Goal: Check status: Check status

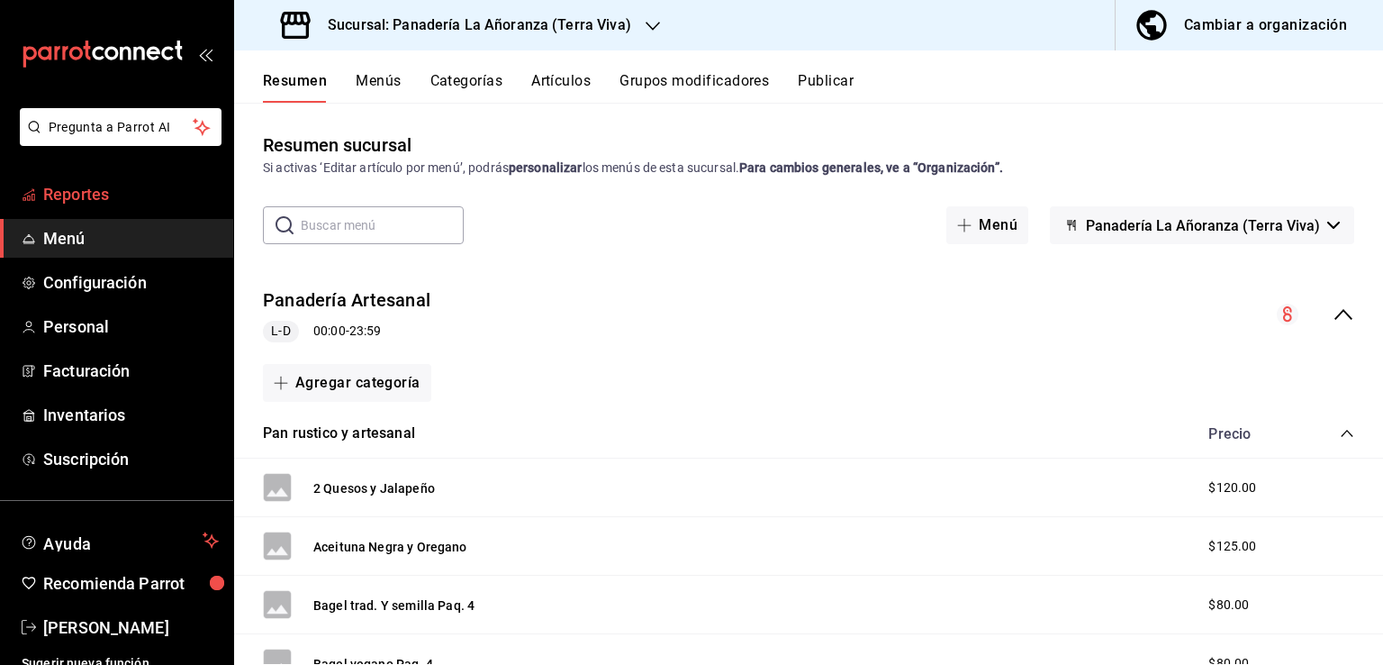
click at [54, 206] on link "Reportes" at bounding box center [116, 194] width 233 height 39
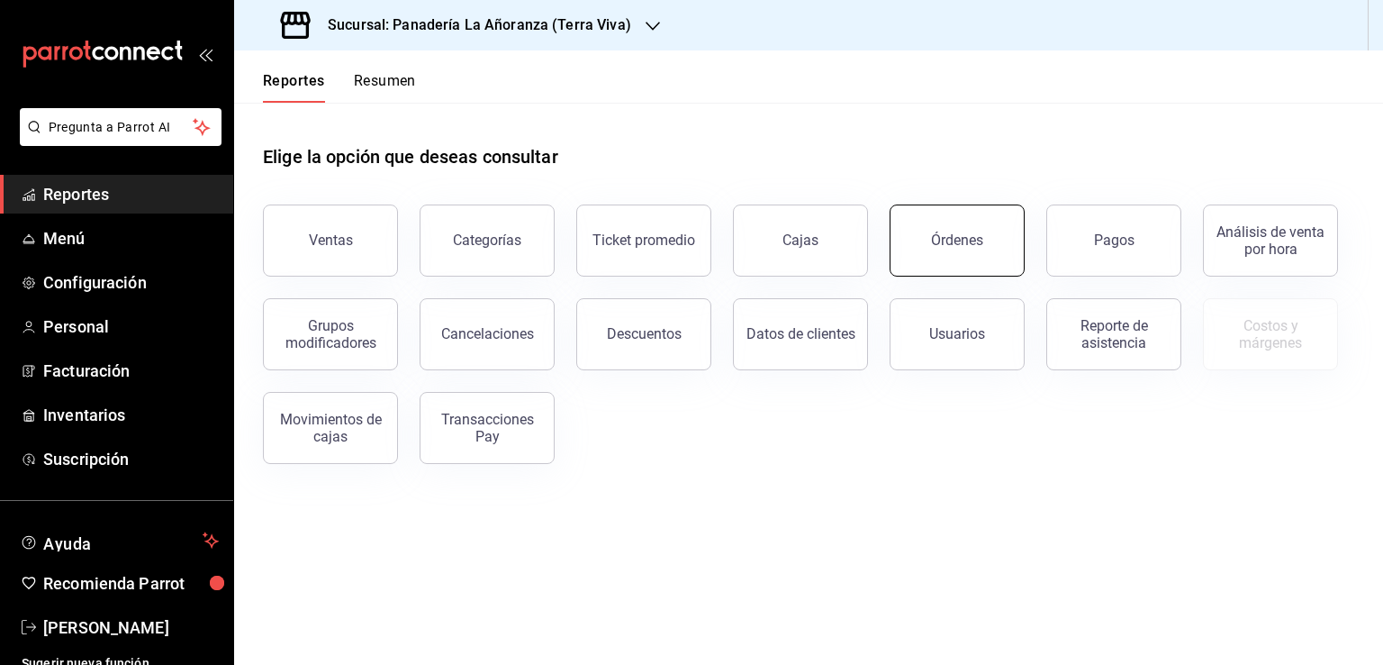
click at [916, 237] on button "Órdenes" at bounding box center [957, 240] width 135 height 72
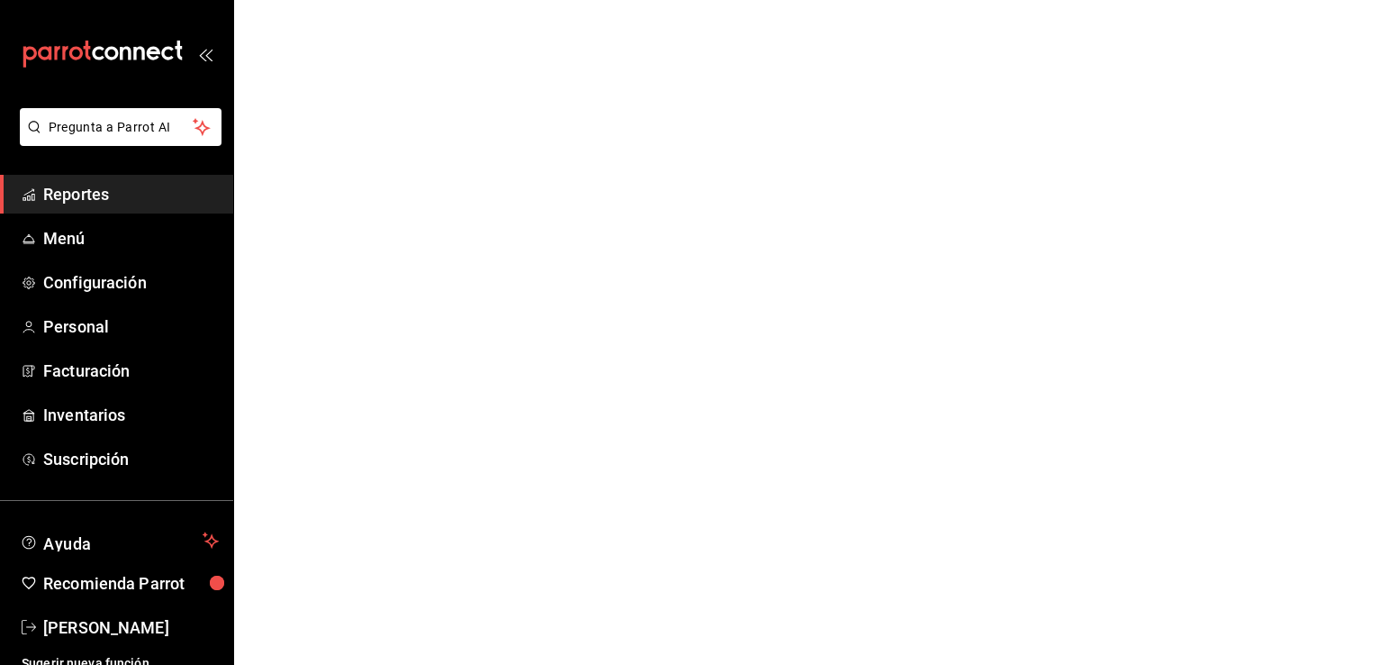
click at [97, 185] on span "Reportes" at bounding box center [131, 194] width 176 height 24
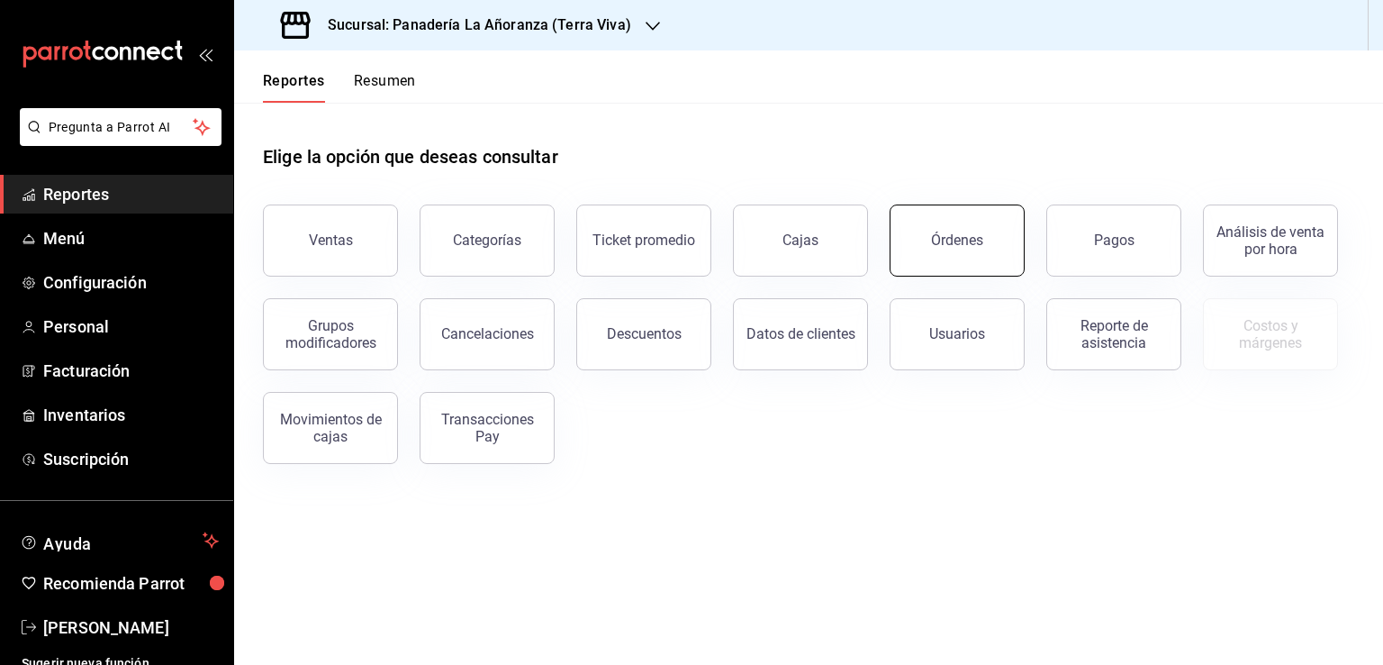
click at [922, 257] on button "Órdenes" at bounding box center [957, 240] width 135 height 72
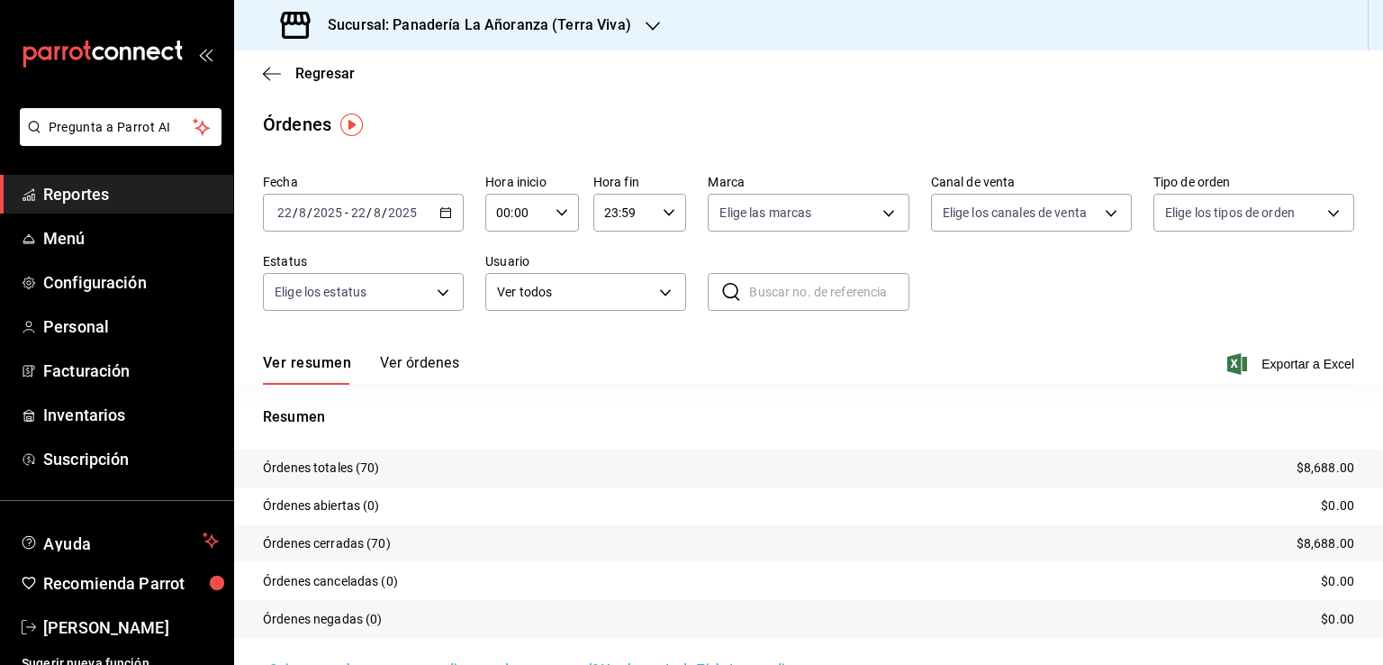
click at [637, 19] on div "Sucursal: Panadería La Añoranza (Terra Viva)" at bounding box center [458, 25] width 419 height 50
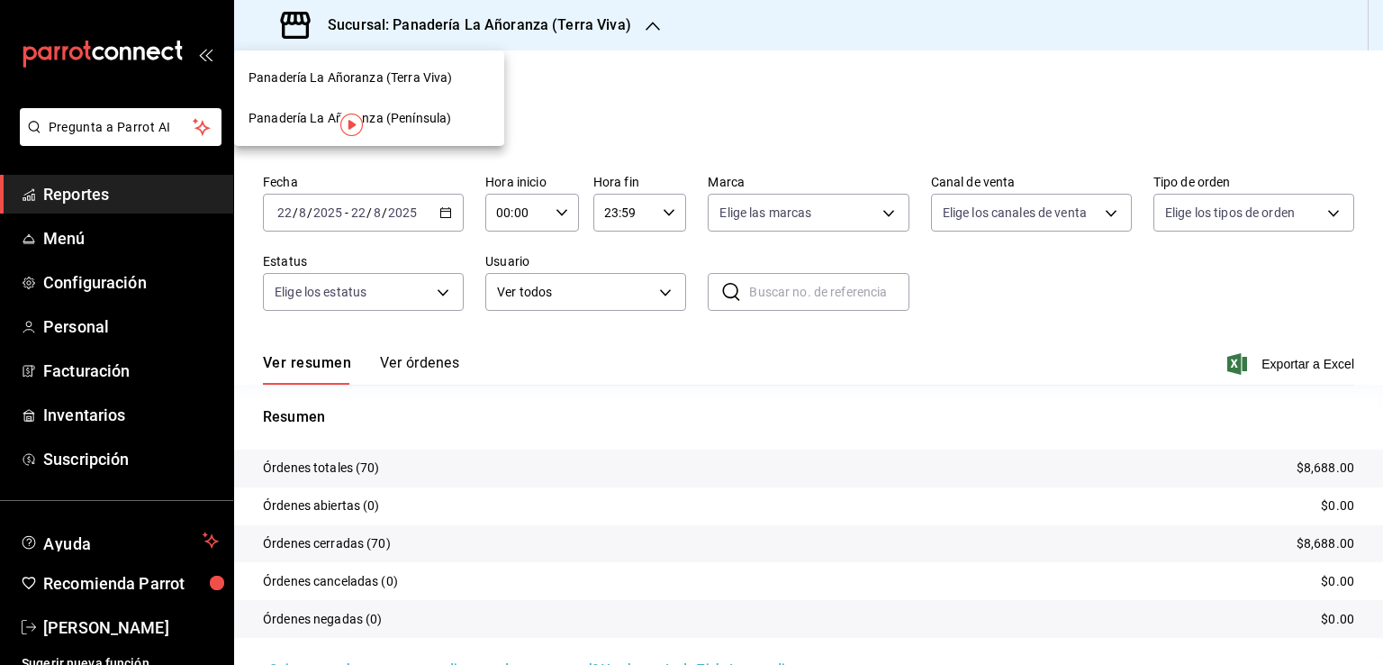
click at [439, 131] on div "Panadería La Añoranza (Península)" at bounding box center [369, 118] width 270 height 41
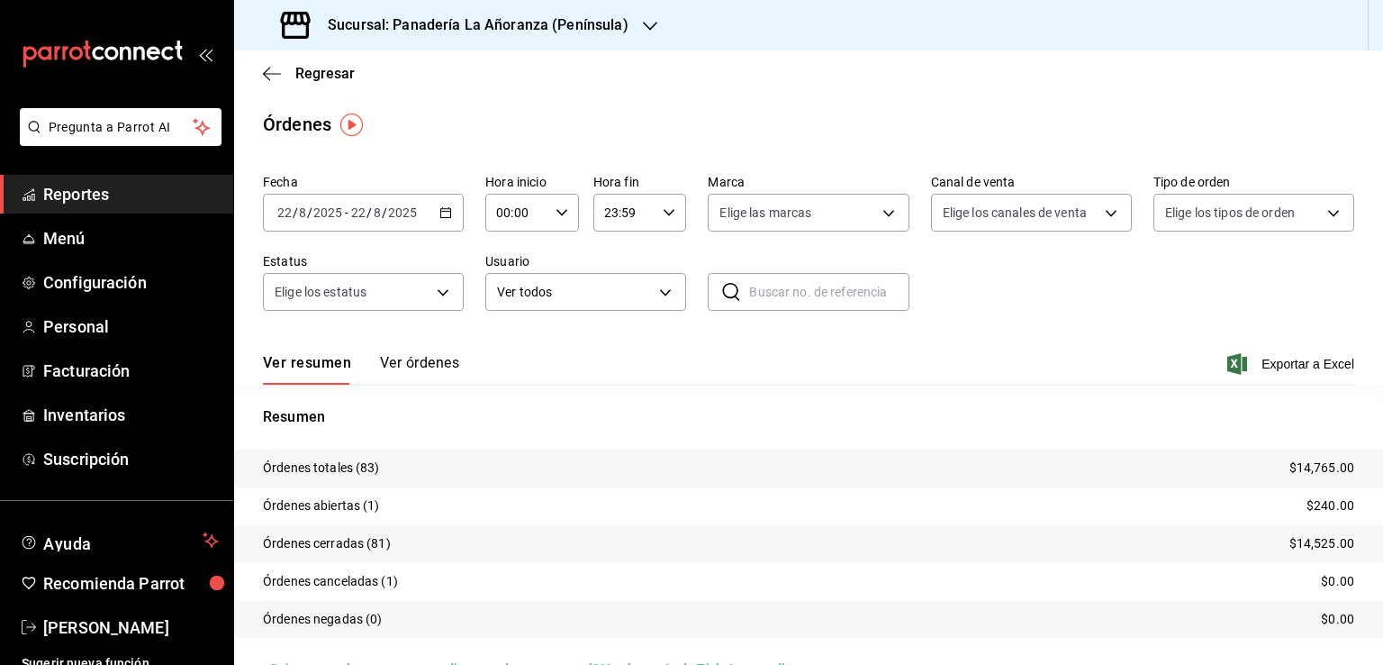
click at [112, 191] on span "Reportes" at bounding box center [131, 194] width 176 height 24
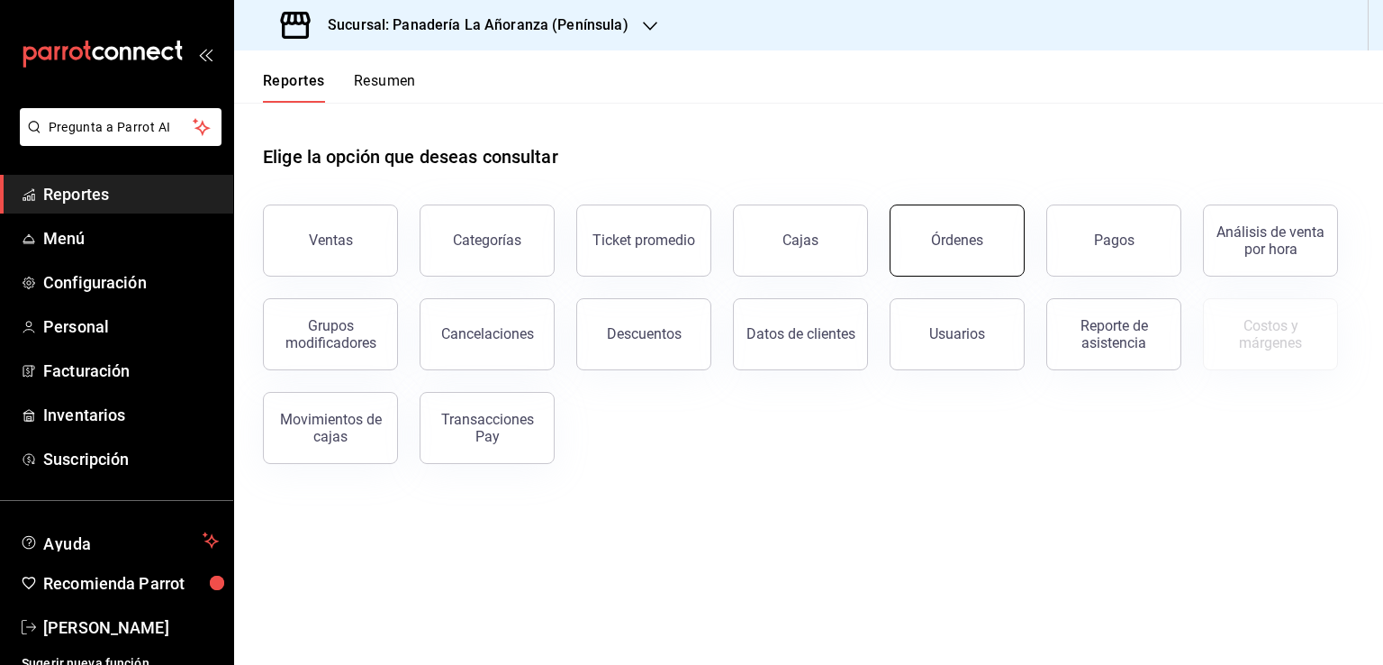
click at [927, 257] on button "Órdenes" at bounding box center [957, 240] width 135 height 72
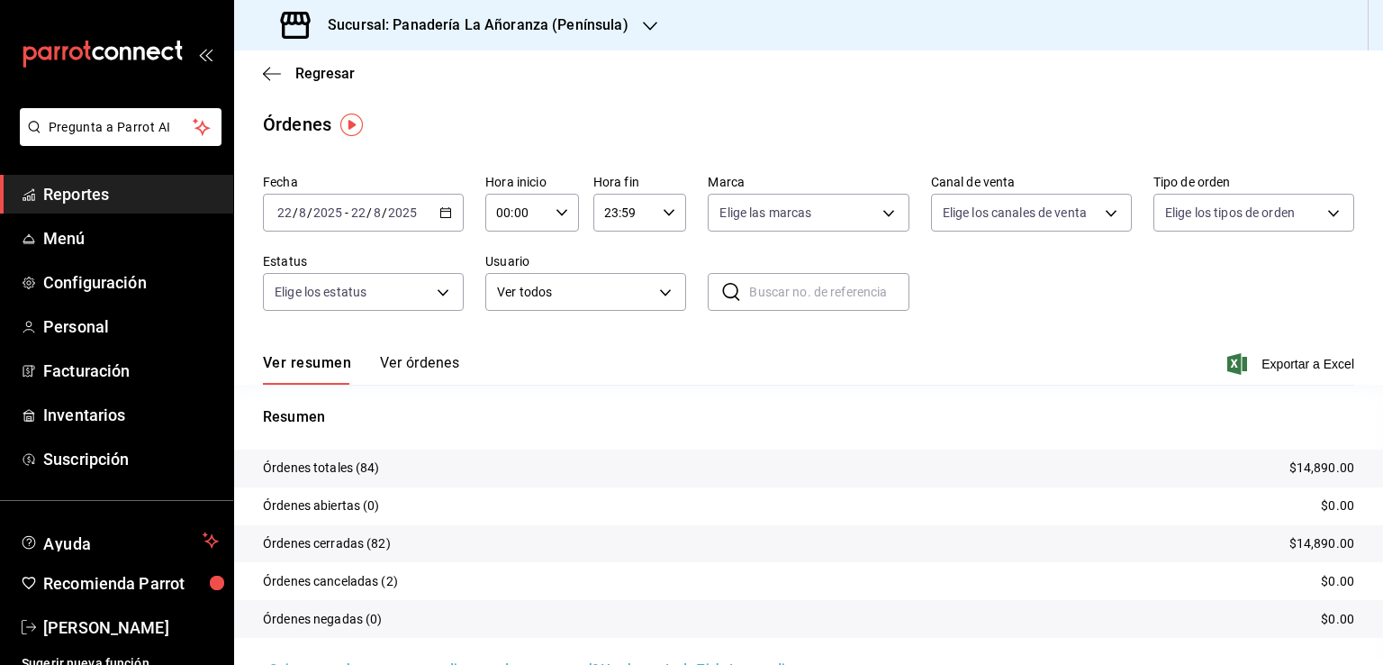
click at [648, 29] on icon "button" at bounding box center [650, 26] width 14 height 14
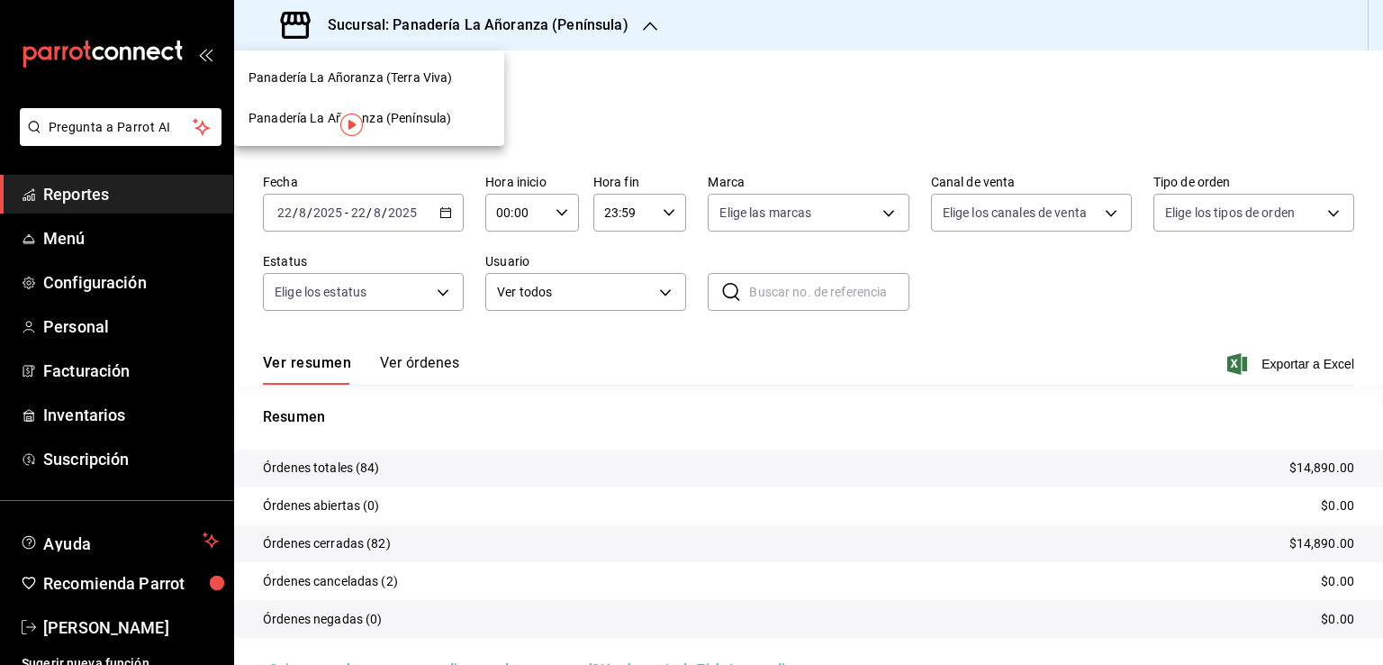
click at [402, 81] on span "Panadería La Añoranza (Terra Viva)" at bounding box center [350, 77] width 203 height 19
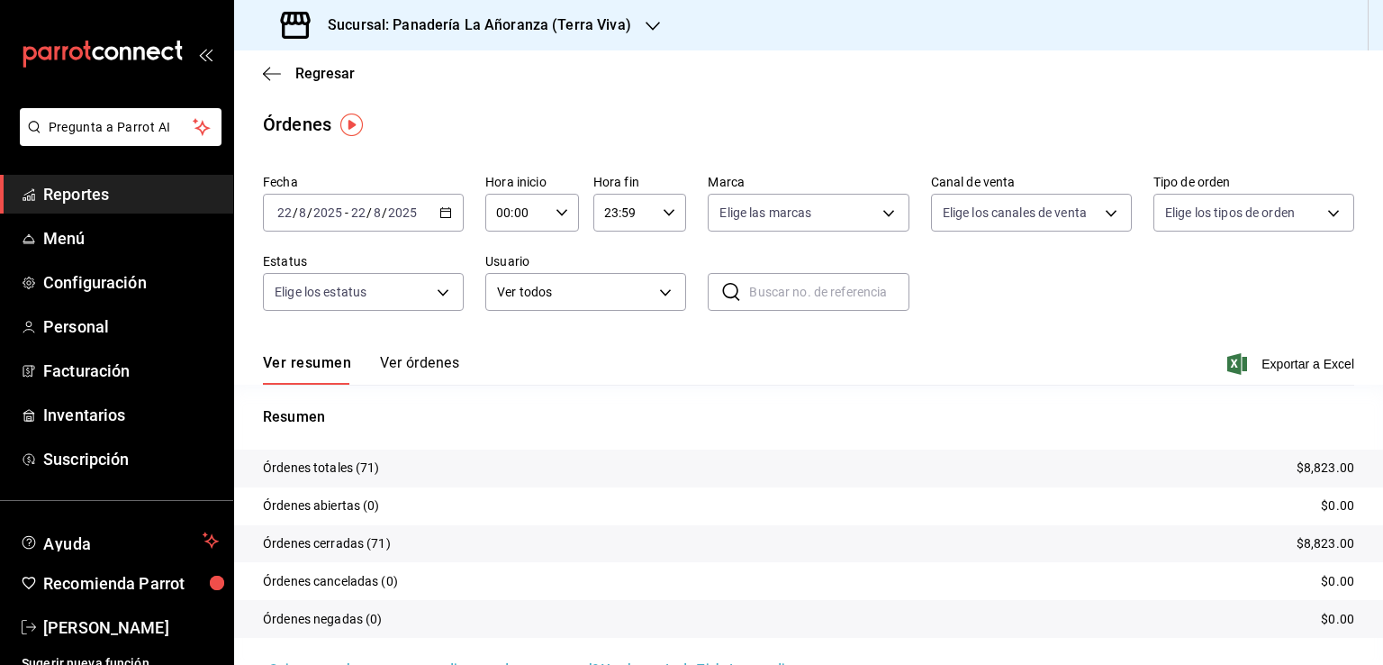
click at [364, 219] on input "22" at bounding box center [358, 212] width 16 height 14
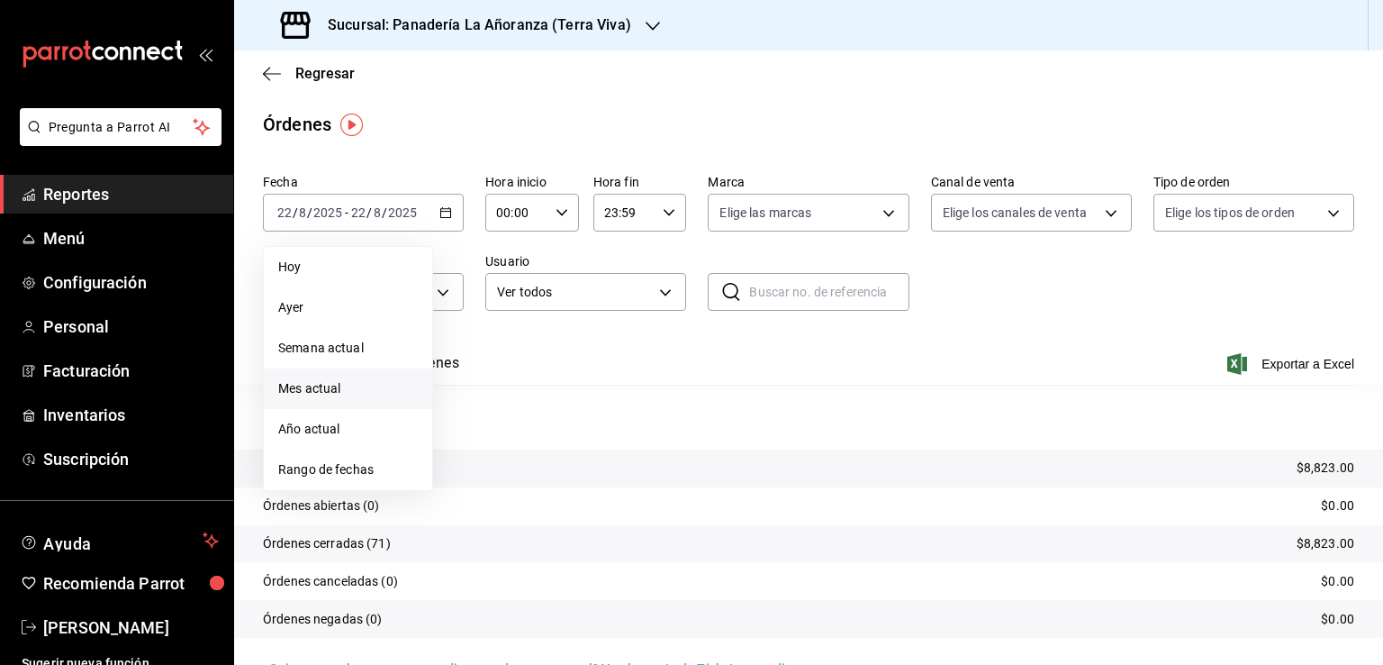
click at [324, 385] on span "Mes actual" at bounding box center [348, 388] width 140 height 19
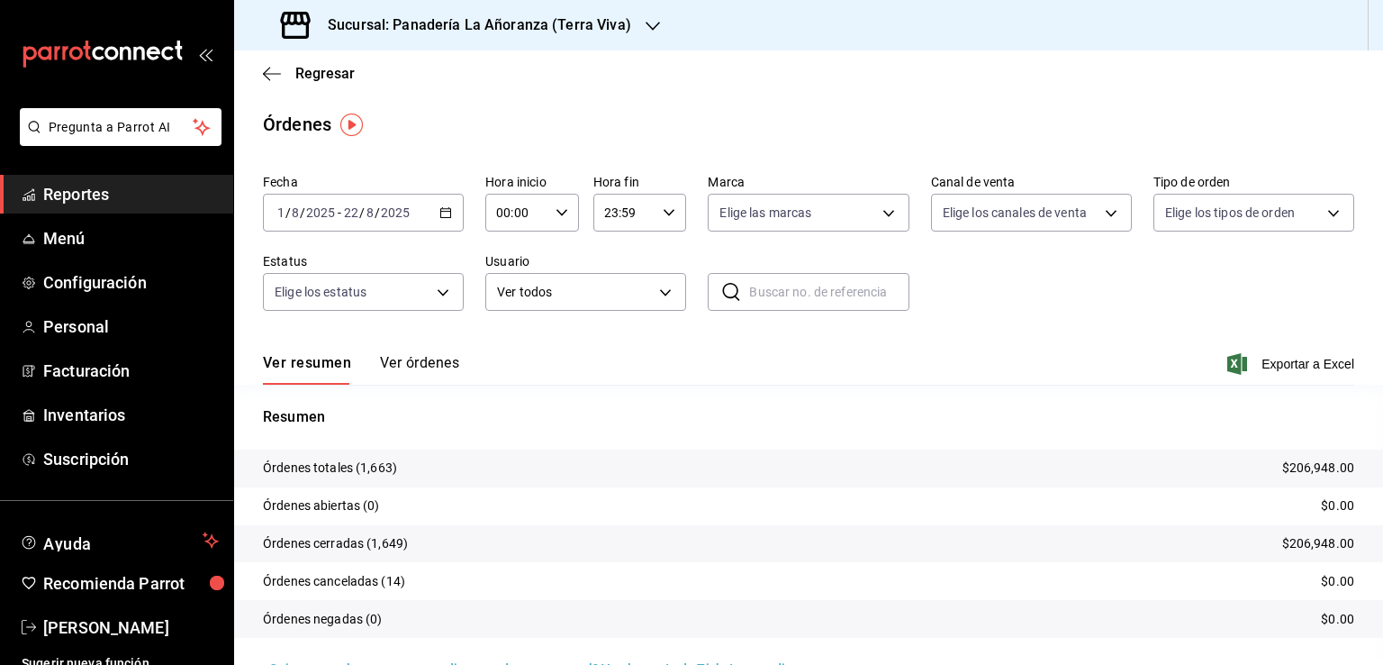
click at [637, 23] on div "Sucursal: Panadería La Añoranza (Terra Viva)" at bounding box center [458, 25] width 419 height 50
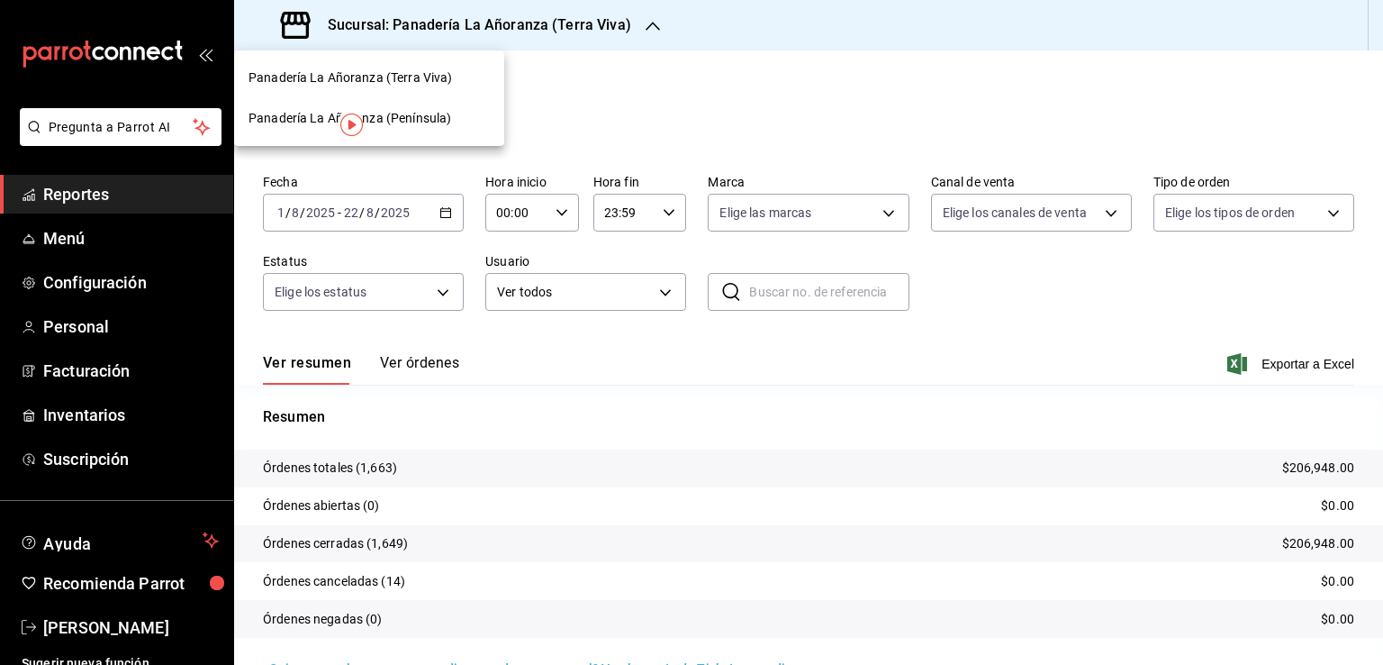
click at [421, 107] on div "Panadería La Añoranza (Península)" at bounding box center [369, 118] width 270 height 41
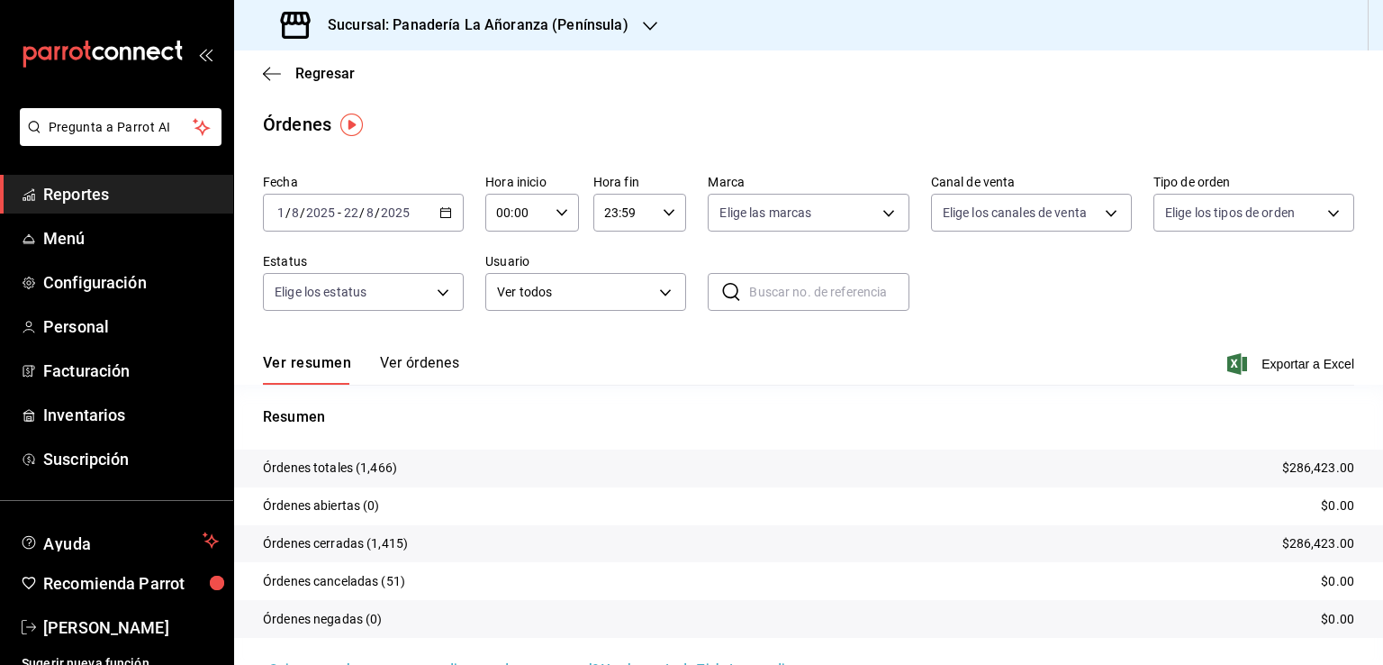
click at [947, 385] on div "Resumen Órdenes totales (1,466) $286,423.00 Órdenes abiertas (0) $0.00 Órdenes …" at bounding box center [808, 521] width 1149 height 275
click at [68, 196] on span "Reportes" at bounding box center [131, 194] width 176 height 24
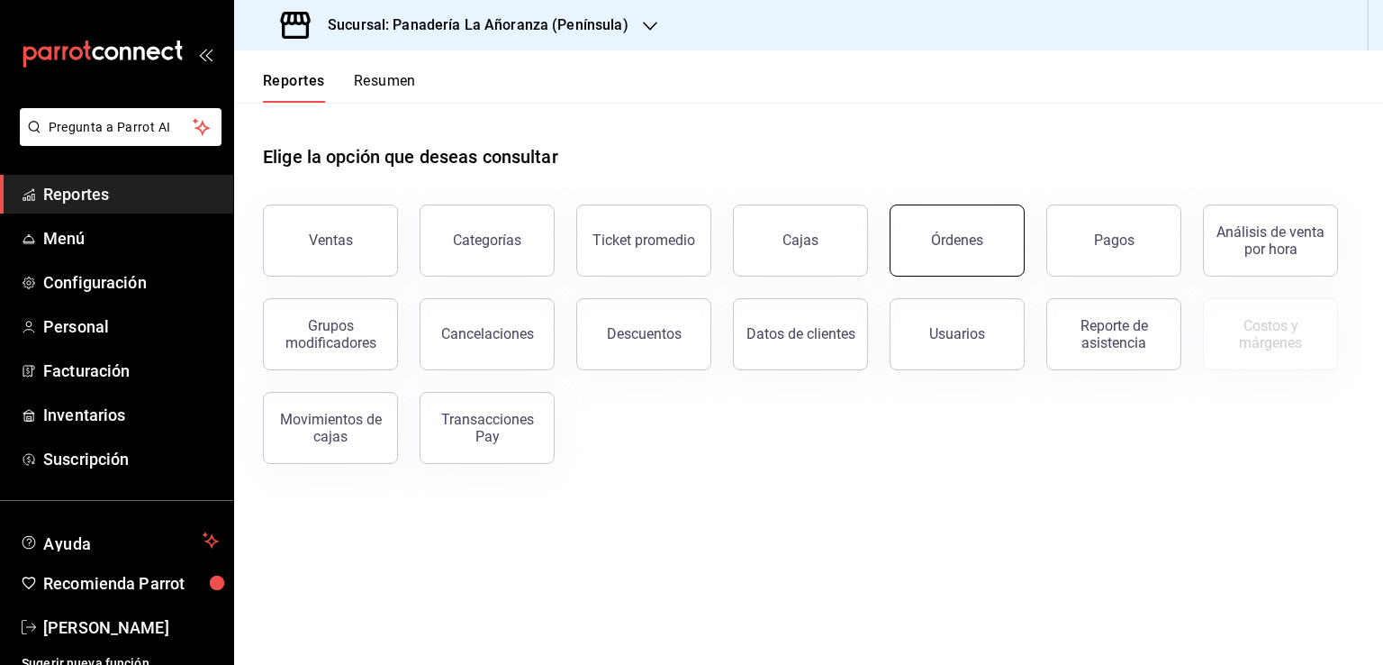
click at [960, 257] on button "Órdenes" at bounding box center [957, 240] width 135 height 72
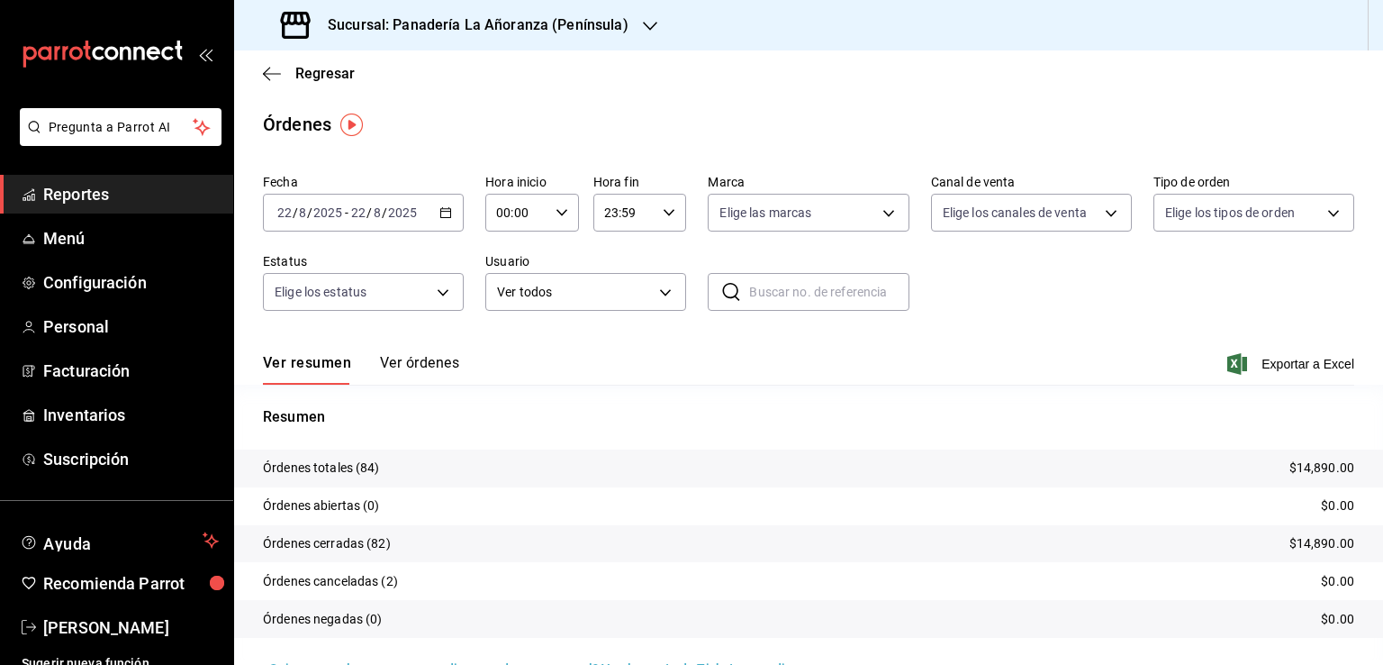
click at [643, 21] on icon "button" at bounding box center [650, 26] width 14 height 14
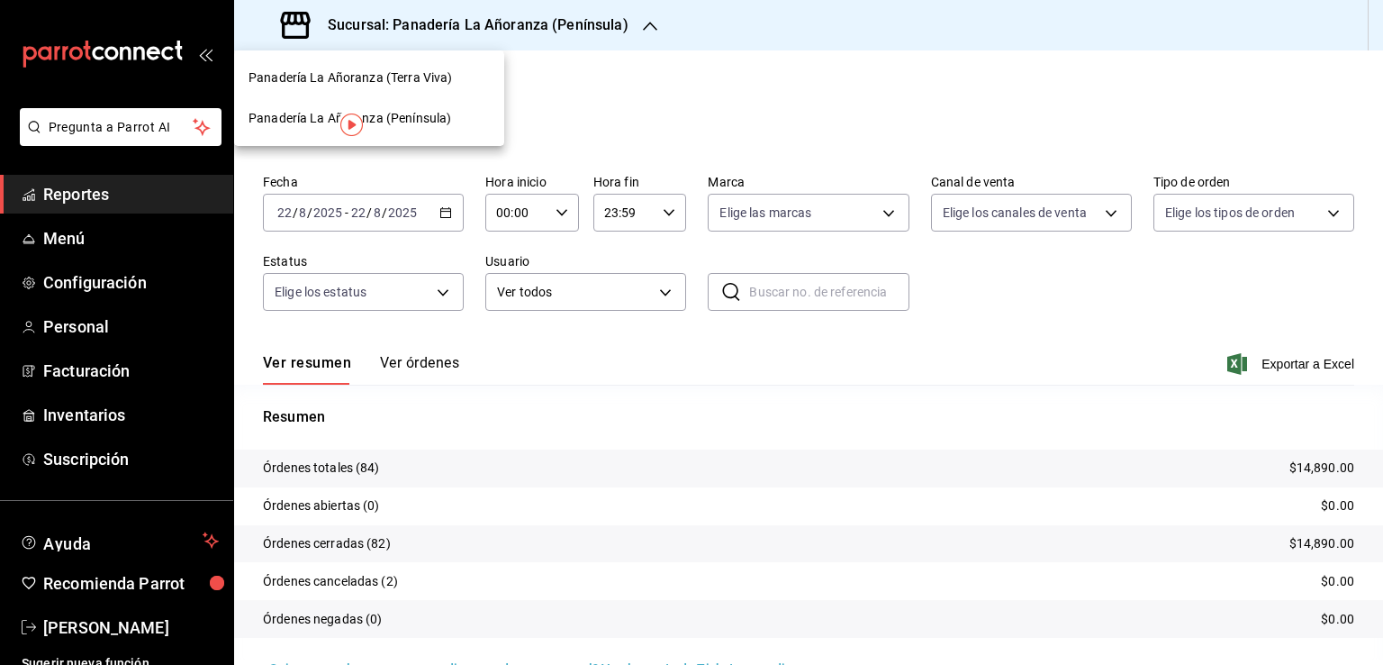
click at [429, 81] on span "Panadería La Añoranza (Terra Viva)" at bounding box center [350, 77] width 203 height 19
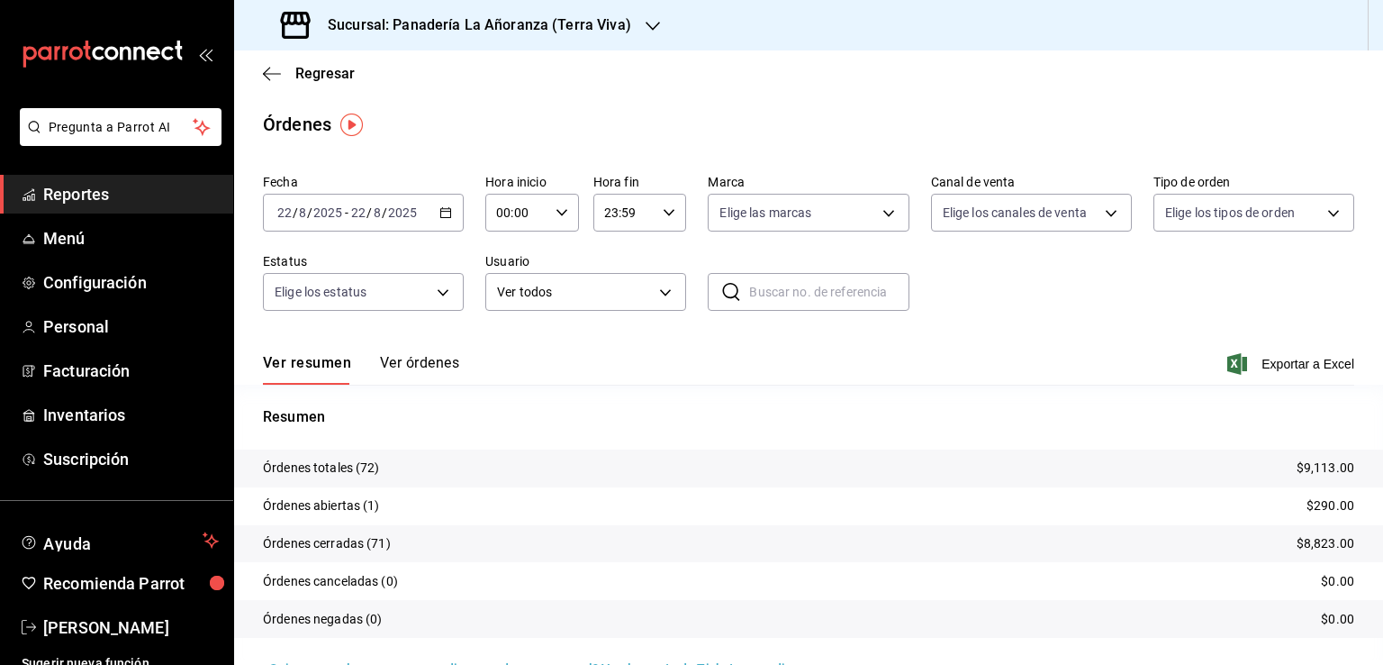
click at [68, 192] on span "Reportes" at bounding box center [131, 194] width 176 height 24
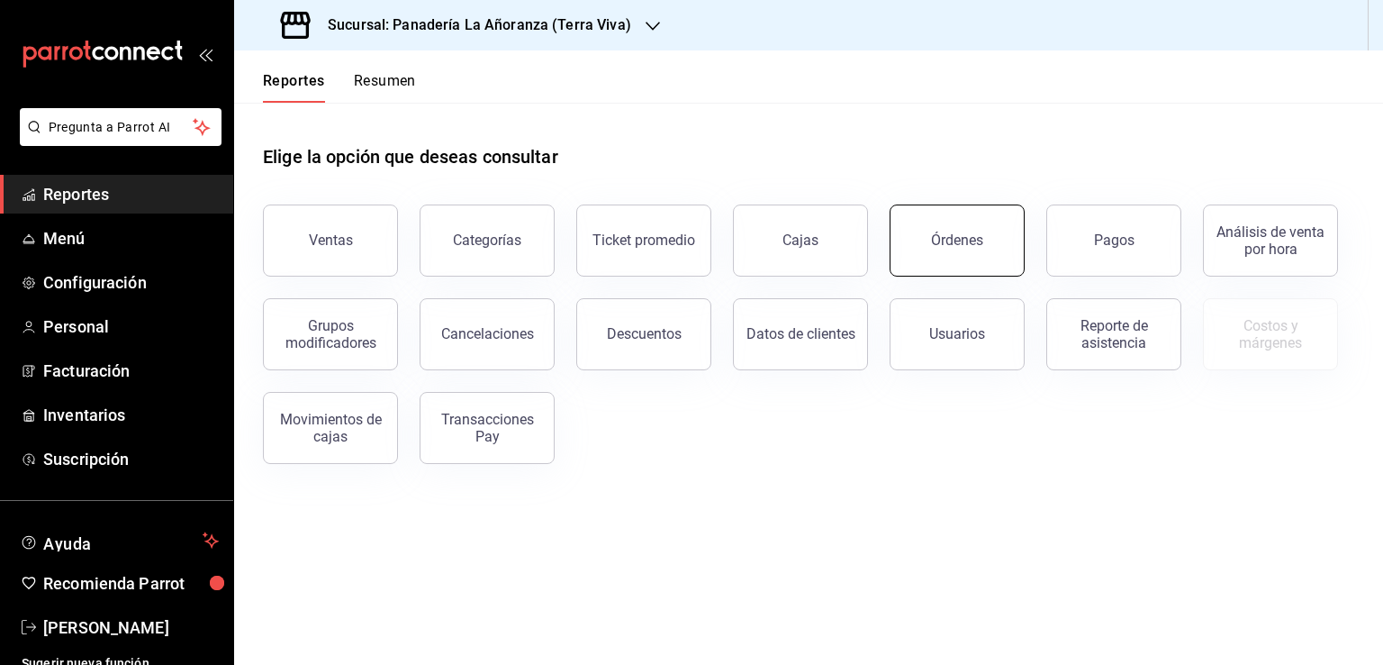
click at [949, 256] on button "Órdenes" at bounding box center [957, 240] width 135 height 72
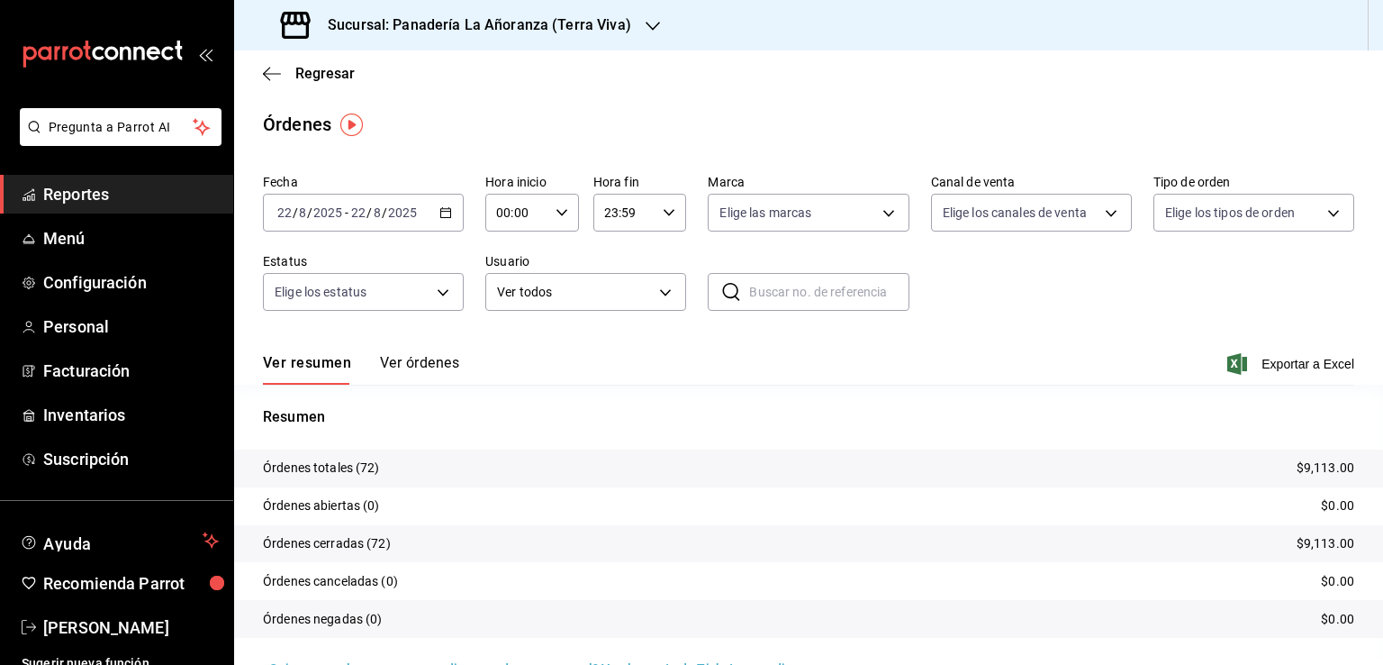
click at [646, 28] on icon "button" at bounding box center [653, 26] width 14 height 14
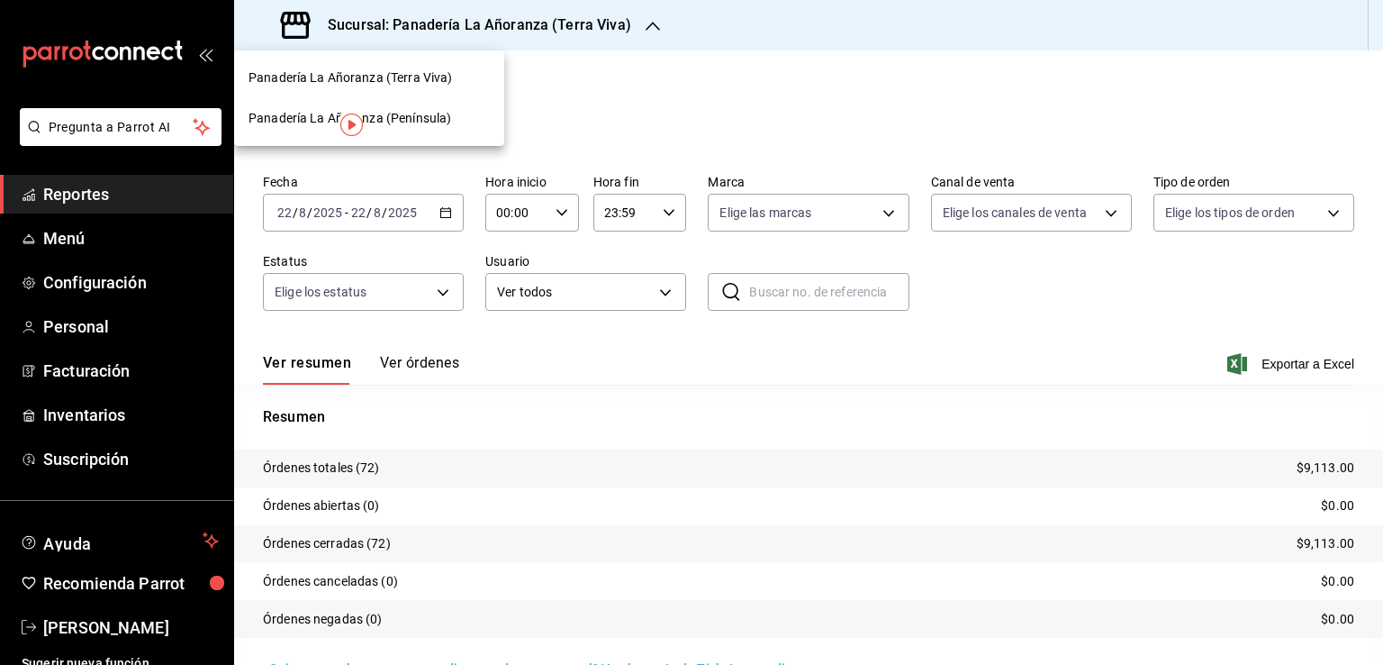
click at [438, 116] on span "Panadería La Añoranza (Península)" at bounding box center [350, 118] width 203 height 19
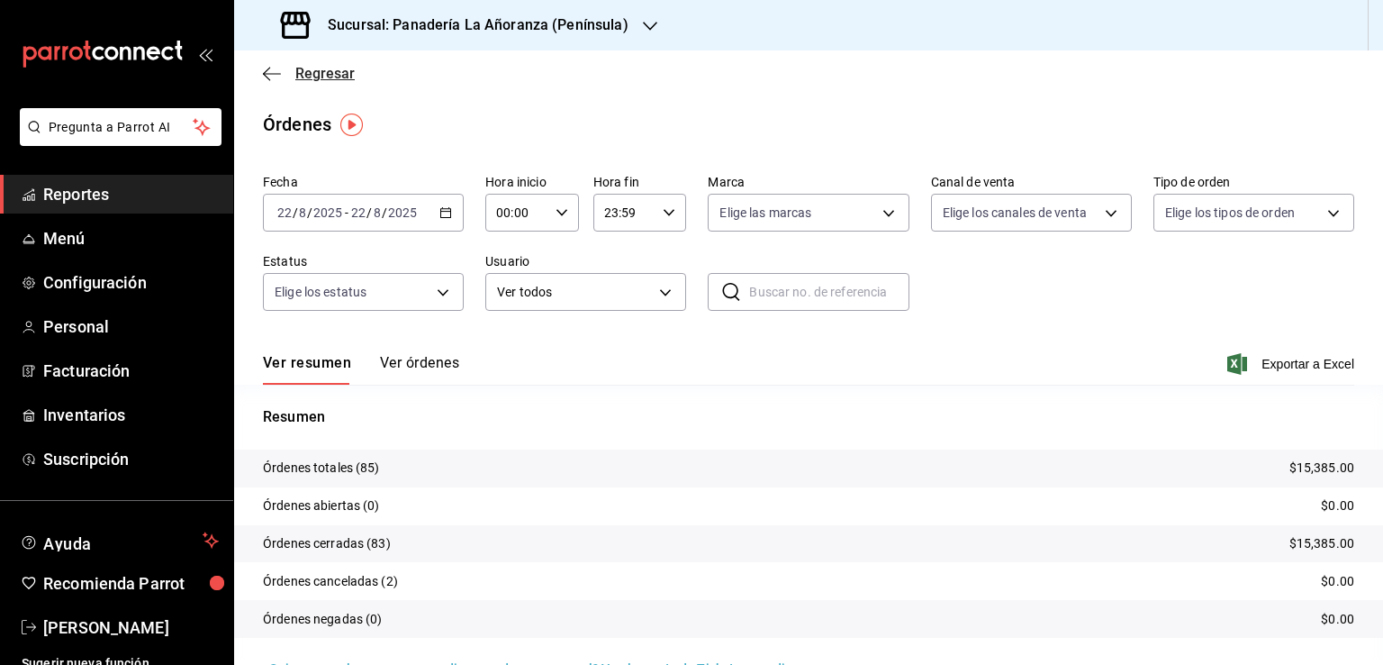
click at [276, 77] on icon "button" at bounding box center [272, 74] width 18 height 16
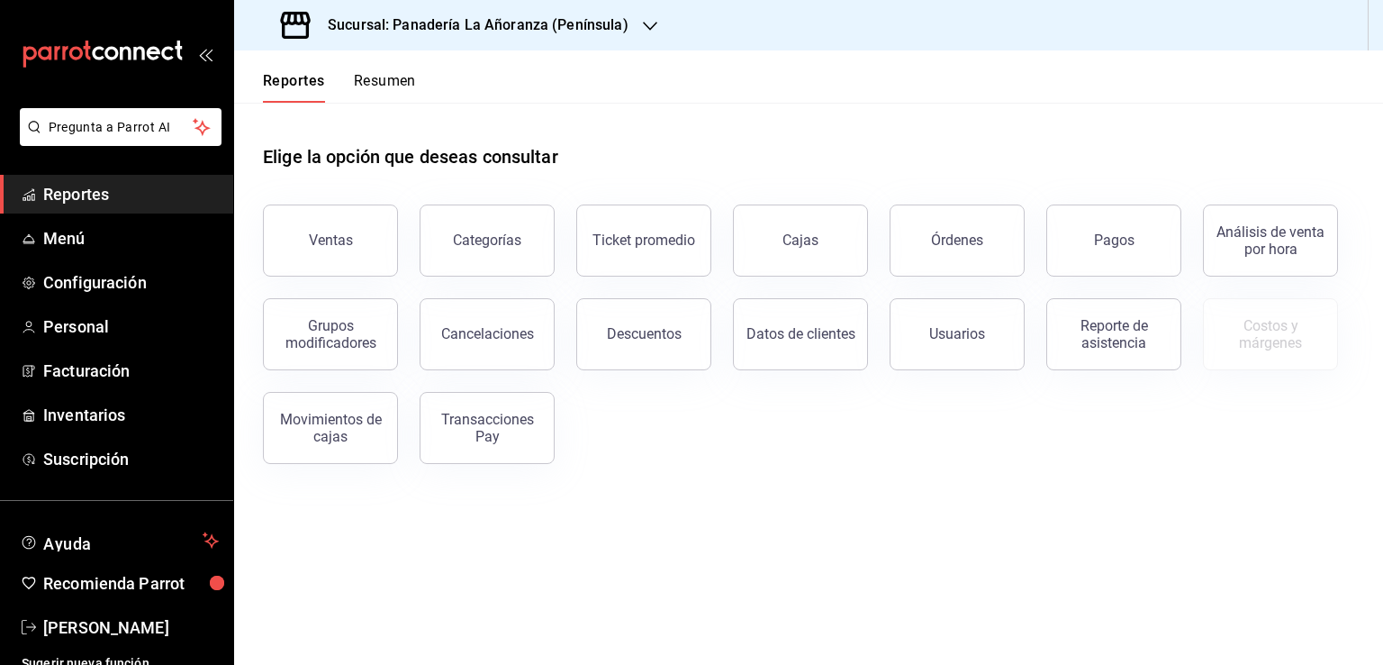
click at [52, 199] on span "Reportes" at bounding box center [131, 194] width 176 height 24
click at [990, 246] on button "Órdenes" at bounding box center [957, 240] width 135 height 72
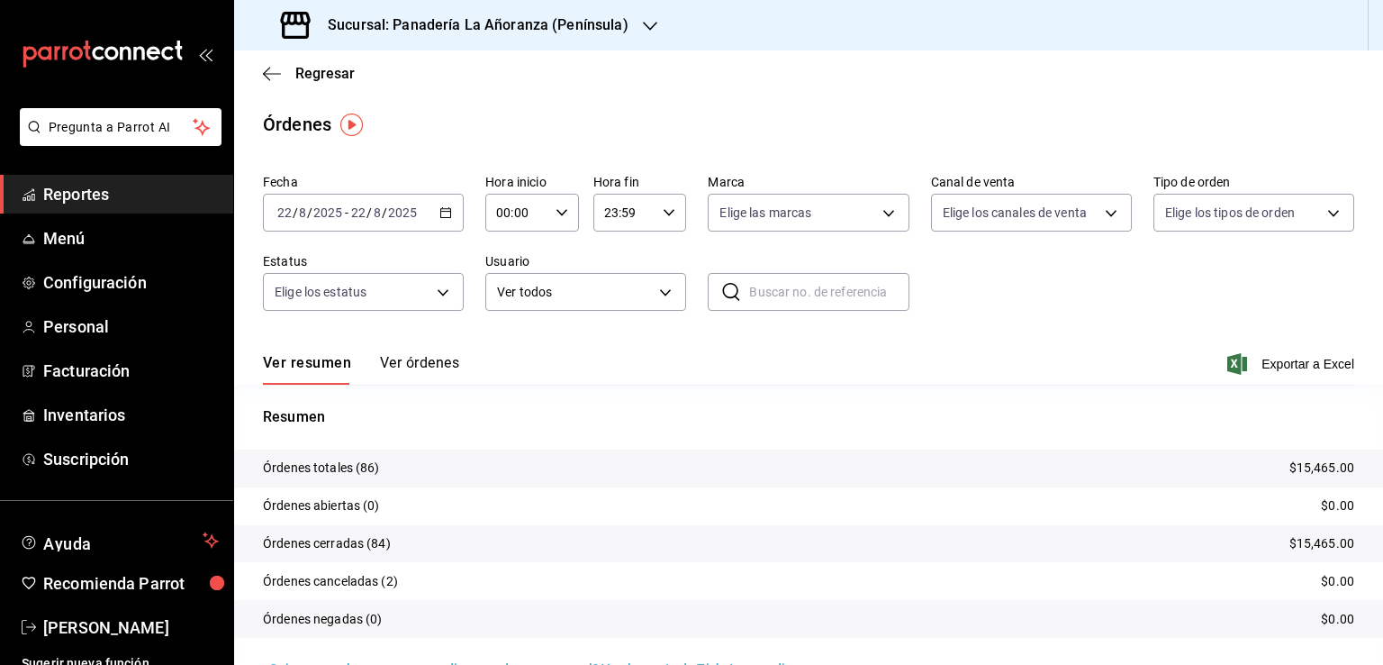
click at [638, 36] on div "Sucursal: Panadería La Añoranza (Península)" at bounding box center [457, 25] width 416 height 50
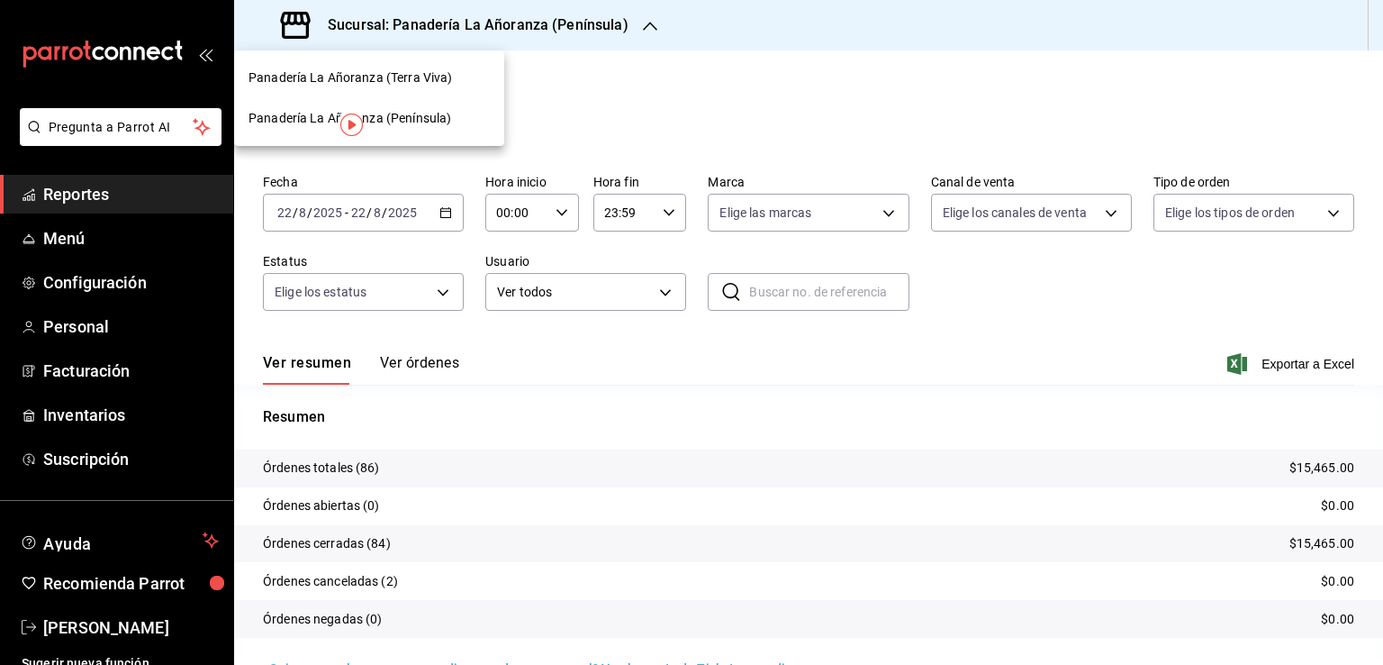
click at [420, 90] on div "Panadería La Añoranza (Terra Viva)" at bounding box center [369, 78] width 270 height 41
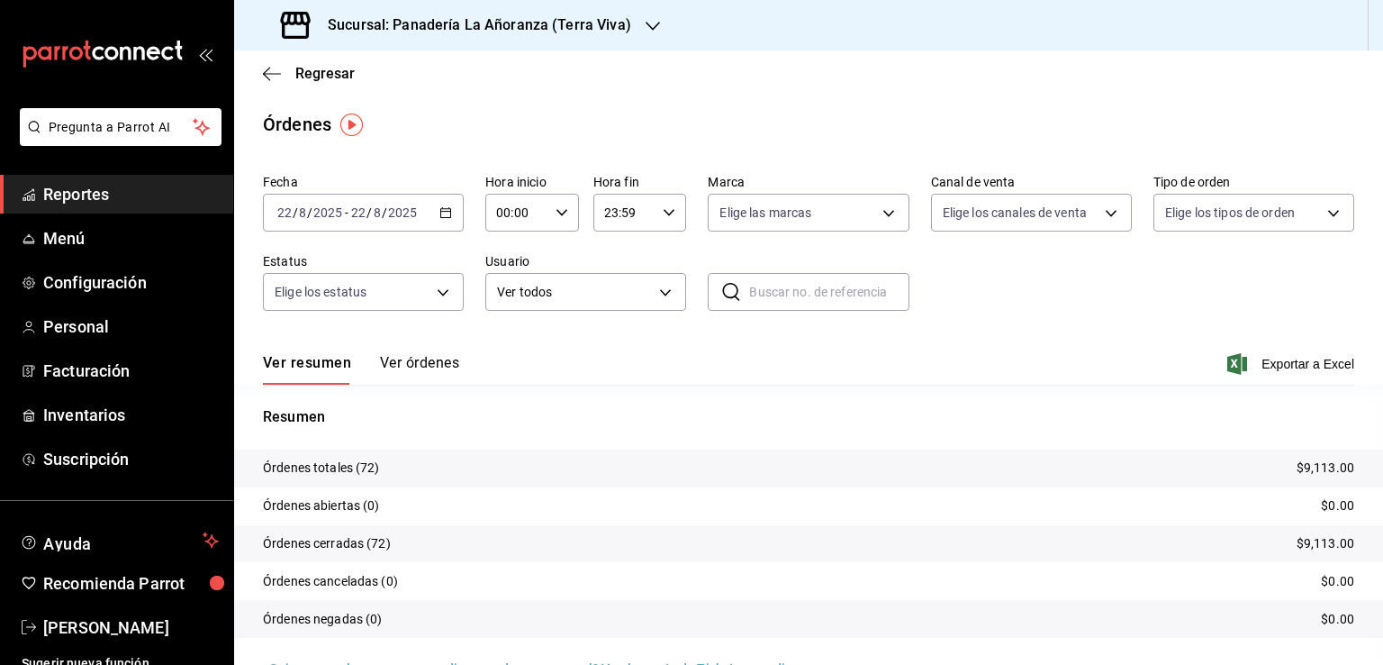
click at [86, 190] on span "Reportes" at bounding box center [131, 194] width 176 height 24
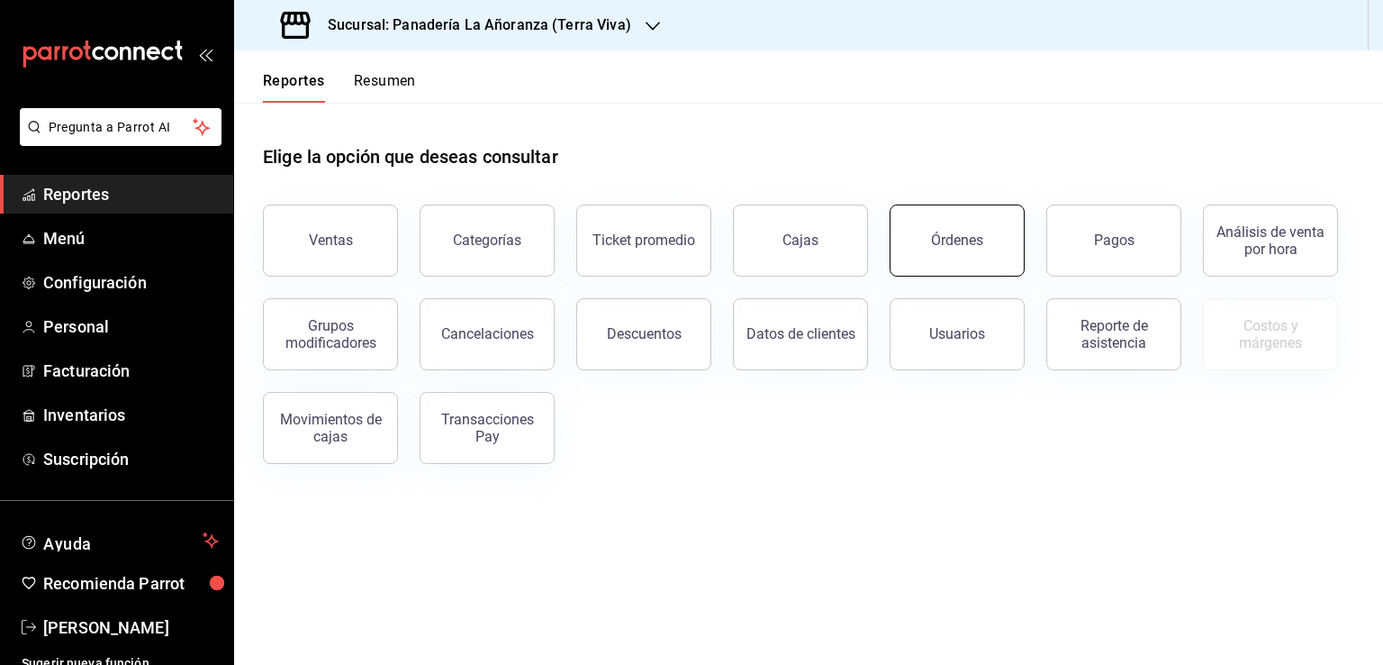
click at [1001, 257] on button "Órdenes" at bounding box center [957, 240] width 135 height 72
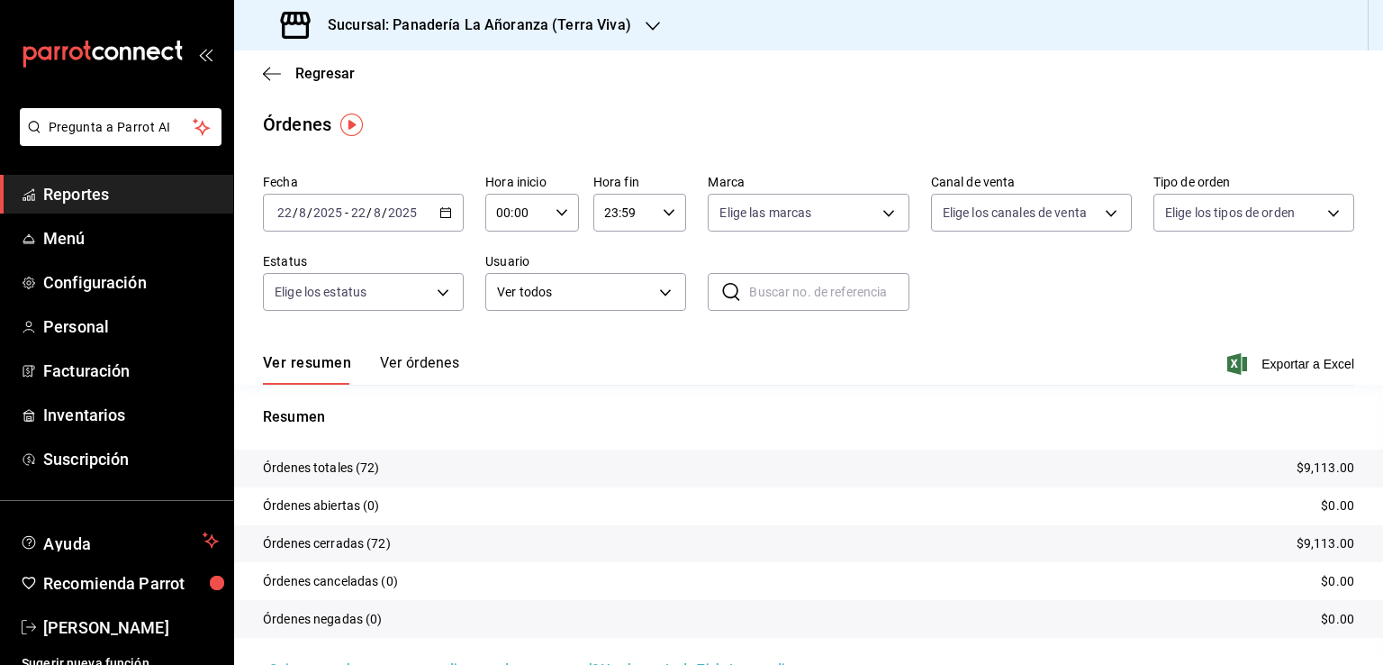
click at [651, 29] on icon "button" at bounding box center [653, 26] width 14 height 14
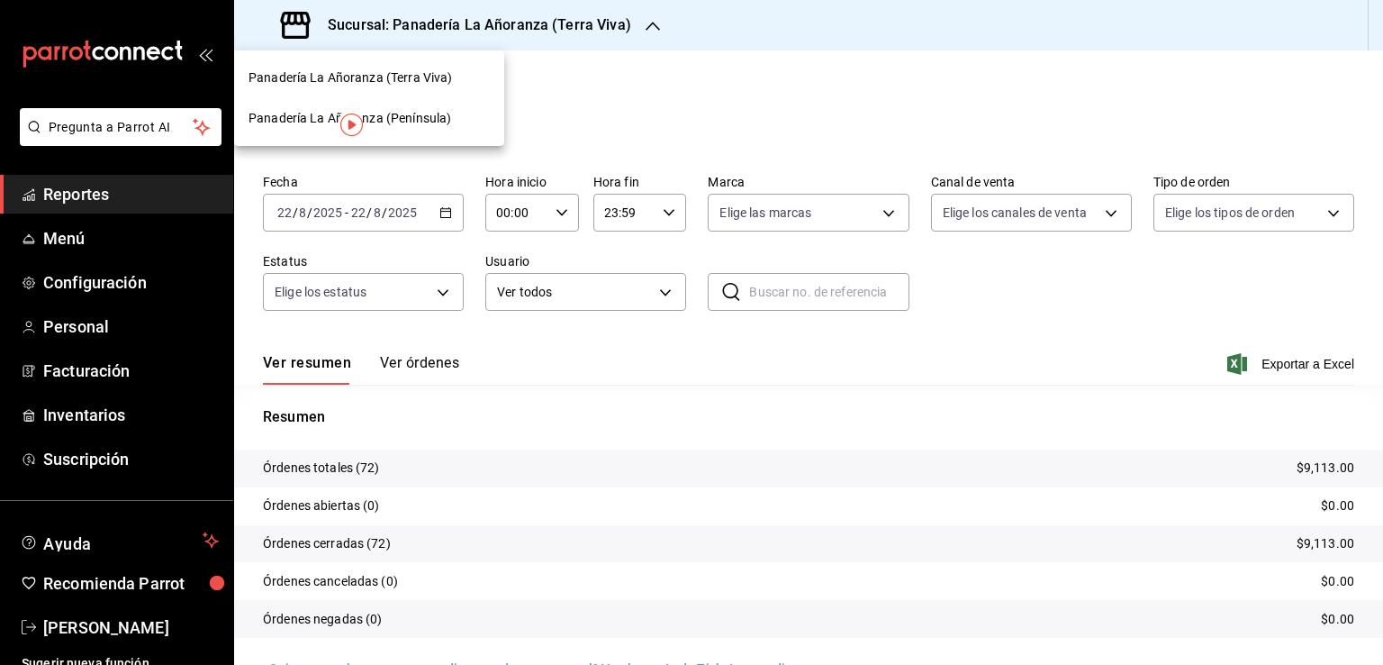
click at [442, 118] on span "Panadería La Añoranza (Península)" at bounding box center [350, 118] width 203 height 19
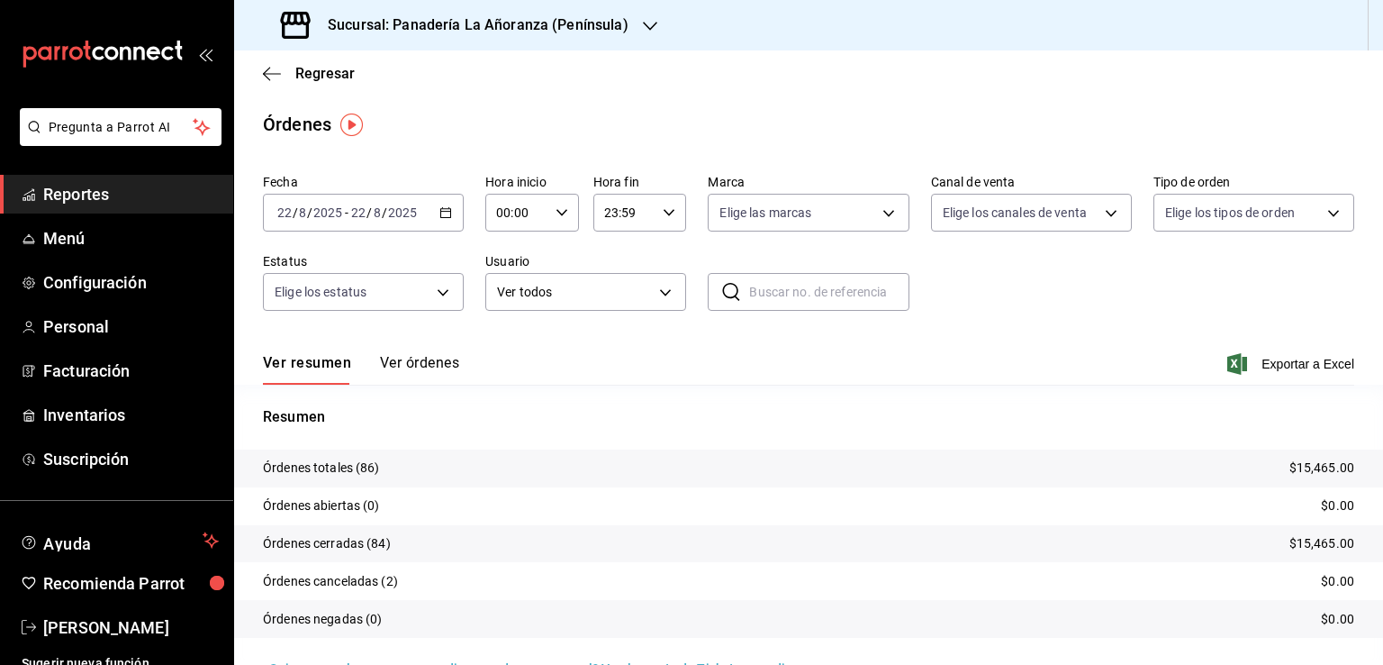
click at [608, 29] on h3 "Sucursal: Panadería La Añoranza (Península)" at bounding box center [470, 25] width 315 height 22
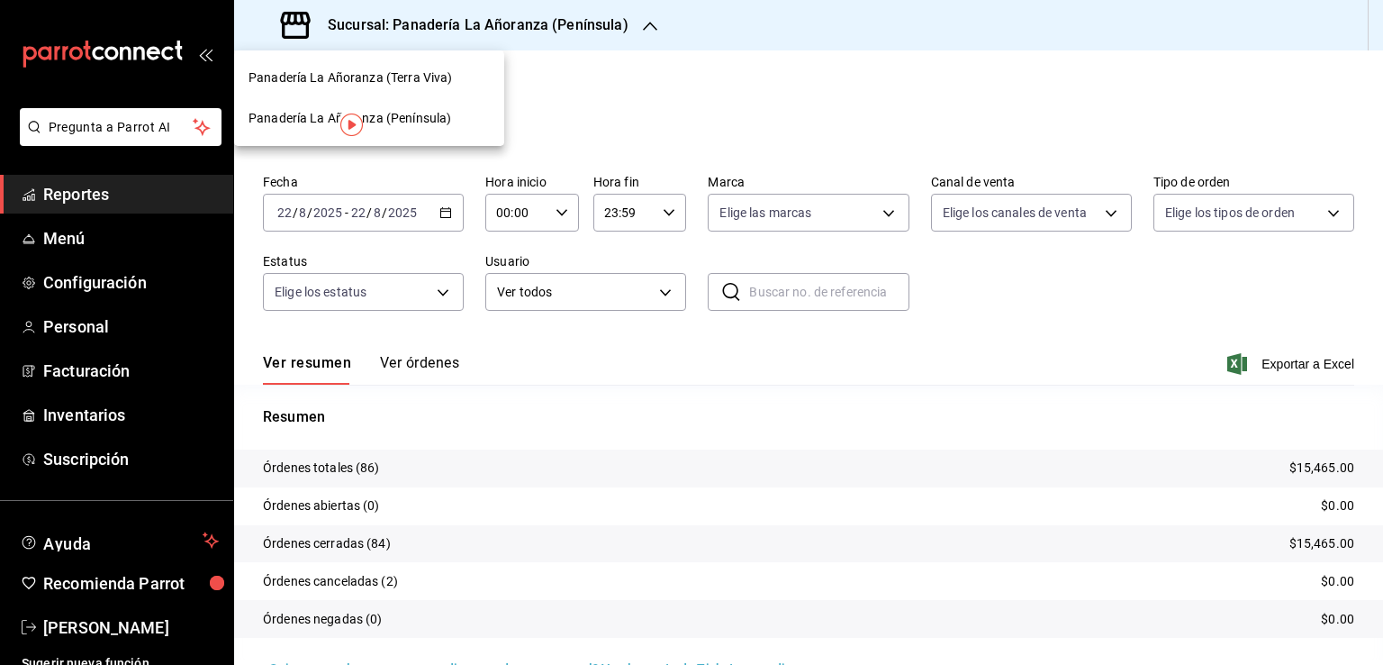
click at [434, 91] on div "Panadería La Añoranza (Terra Viva)" at bounding box center [369, 78] width 270 height 41
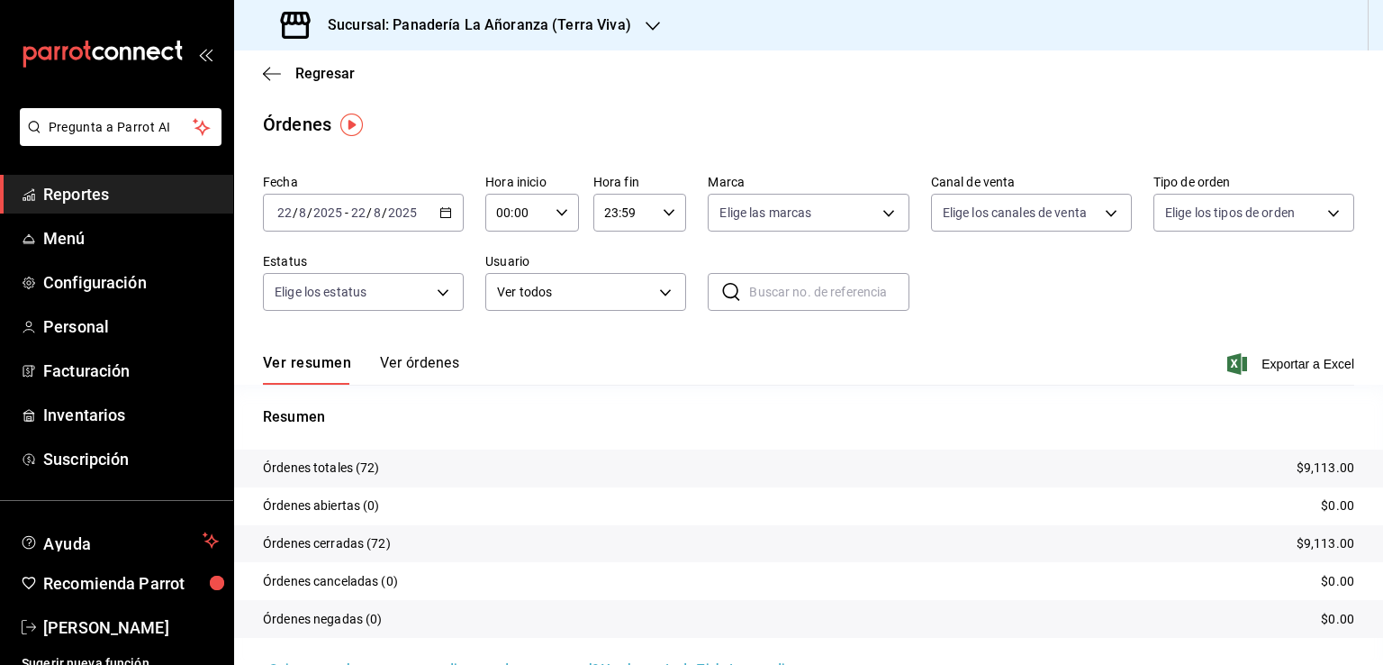
click at [609, 23] on h3 "Sucursal: Panadería La Añoranza (Terra Viva)" at bounding box center [472, 25] width 318 height 22
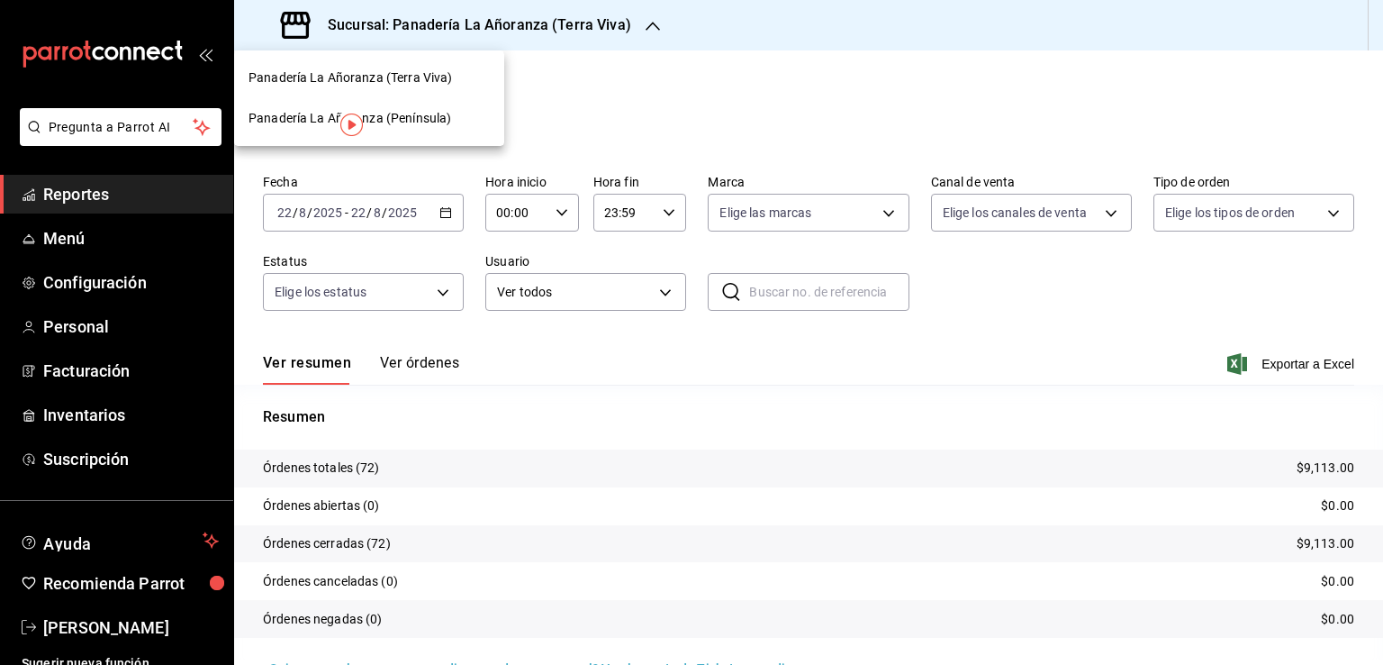
click at [385, 113] on span "Panadería La Añoranza (Península)" at bounding box center [350, 118] width 203 height 19
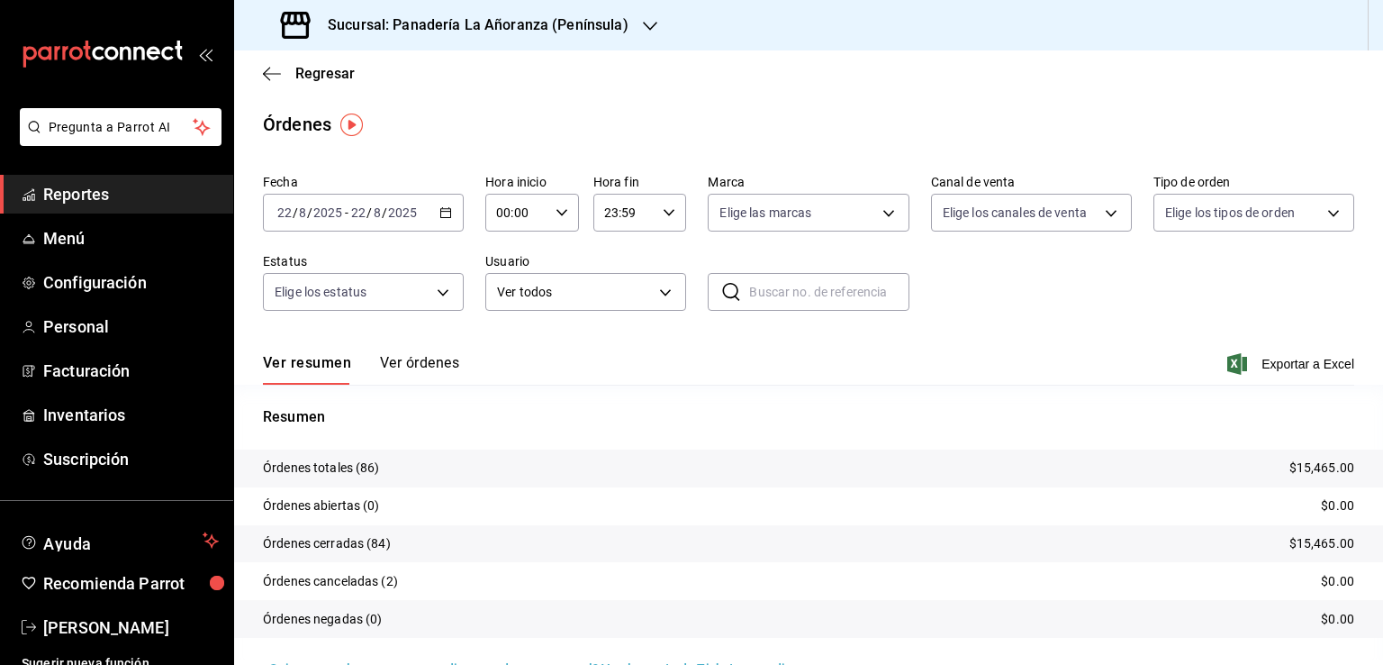
click at [427, 216] on div "[DATE] [DATE] - [DATE] [DATE]" at bounding box center [363, 213] width 201 height 38
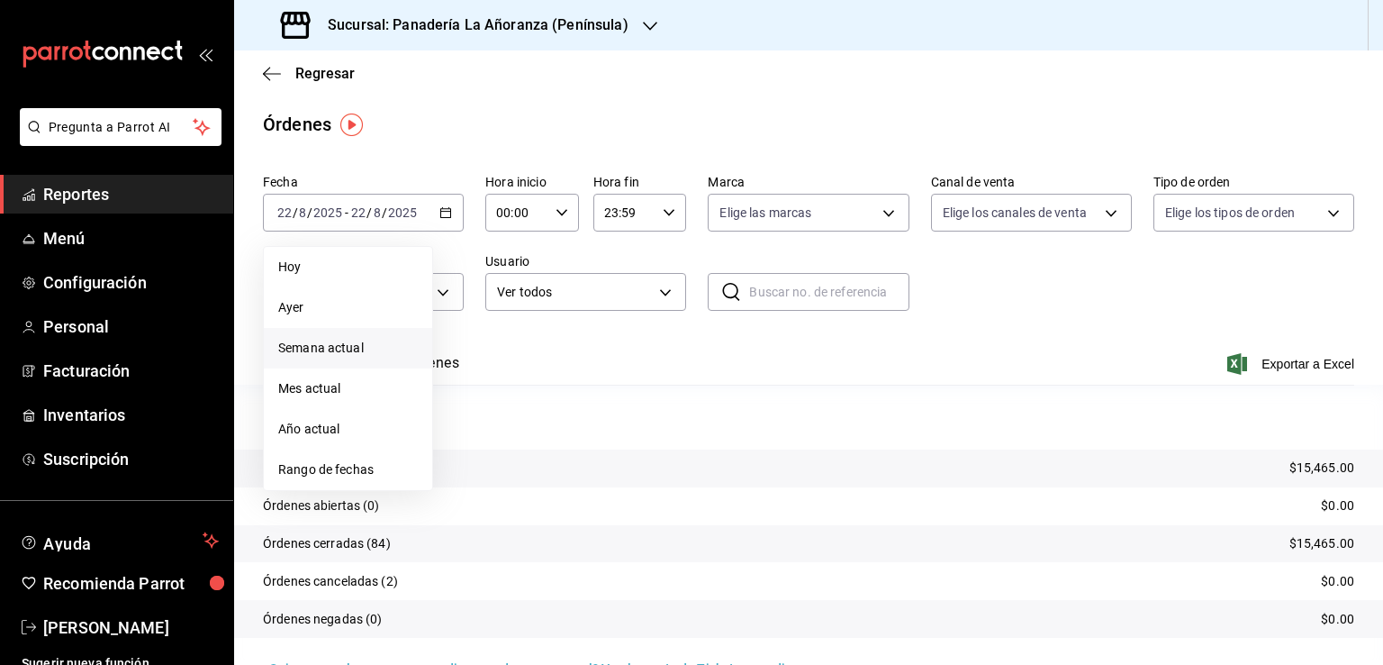
click at [350, 352] on span "Semana actual" at bounding box center [348, 348] width 140 height 19
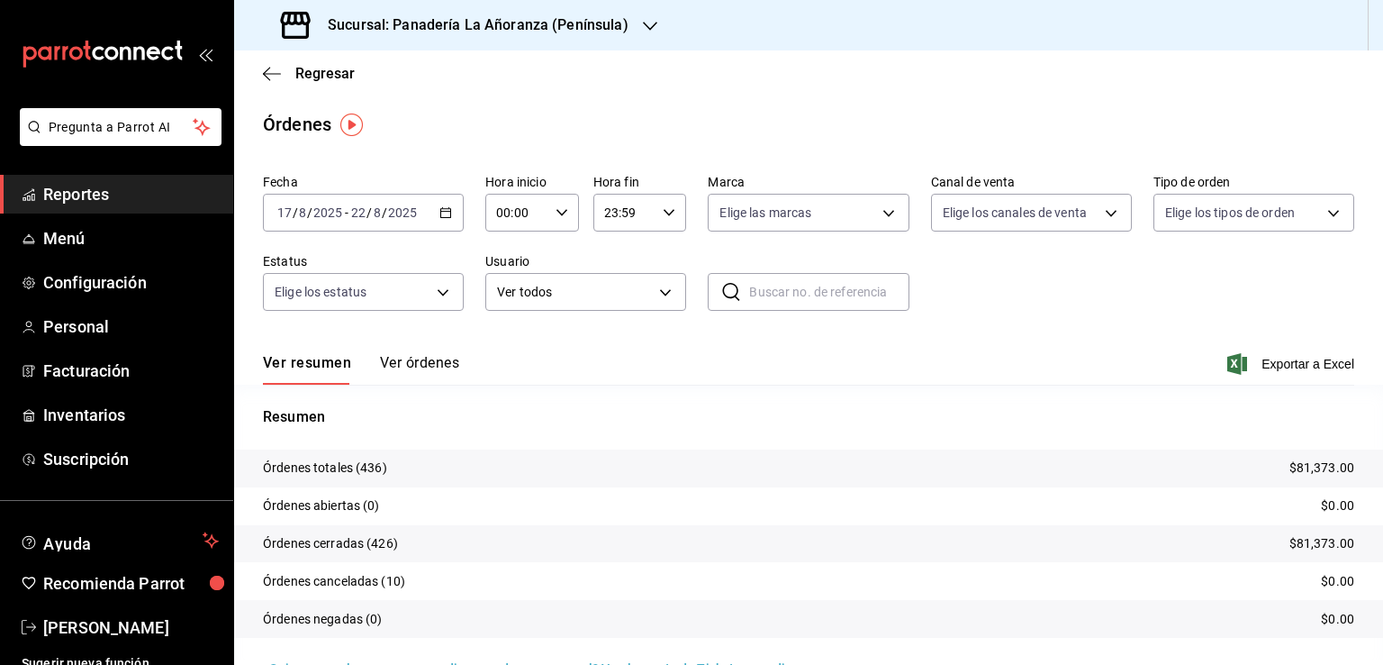
click at [633, 30] on div "Sucursal: Panadería La Añoranza (Península)" at bounding box center [457, 25] width 416 height 50
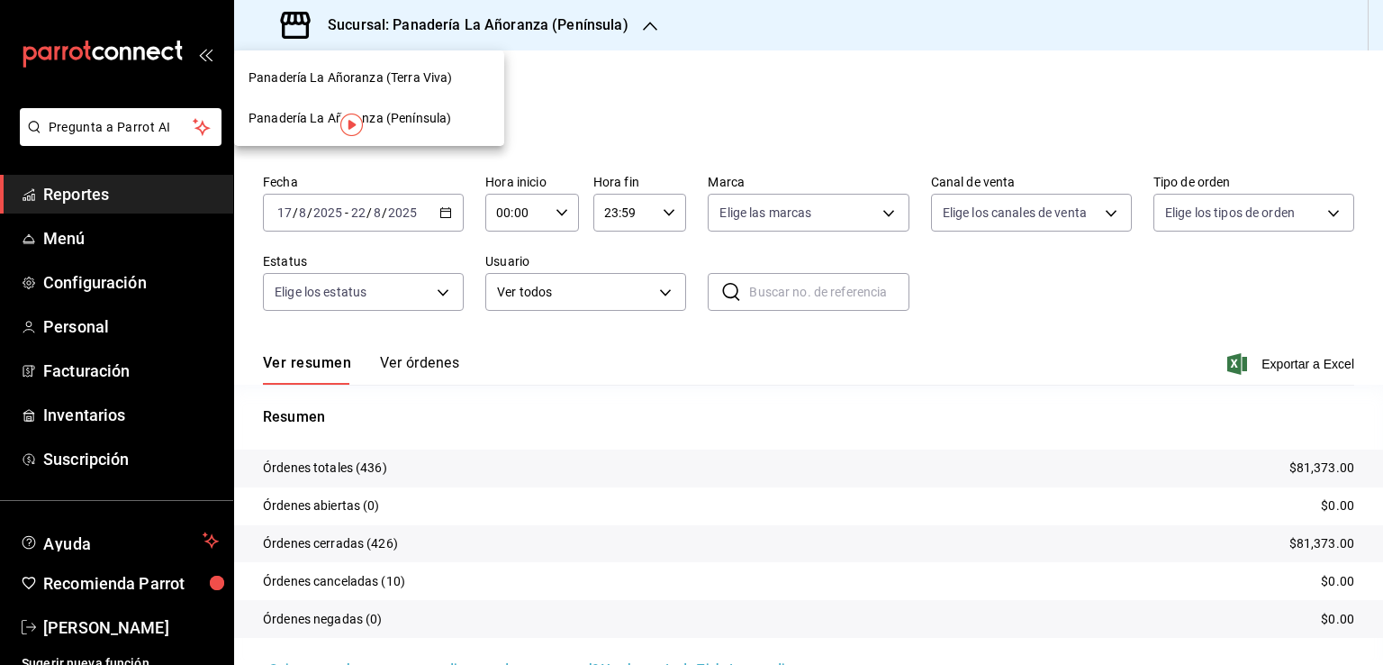
click at [420, 85] on span "Panadería La Añoranza (Terra Viva)" at bounding box center [350, 77] width 203 height 19
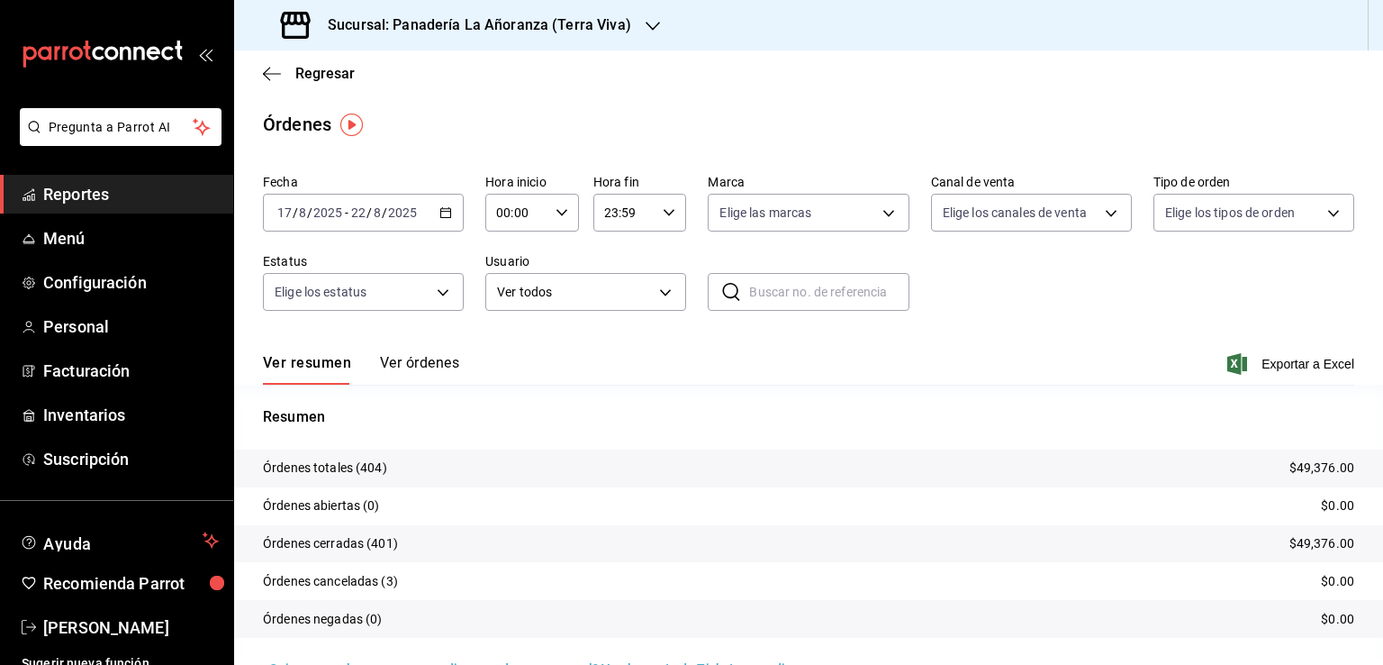
click at [441, 209] on \(Stroke\) "button" at bounding box center [445, 213] width 11 height 10
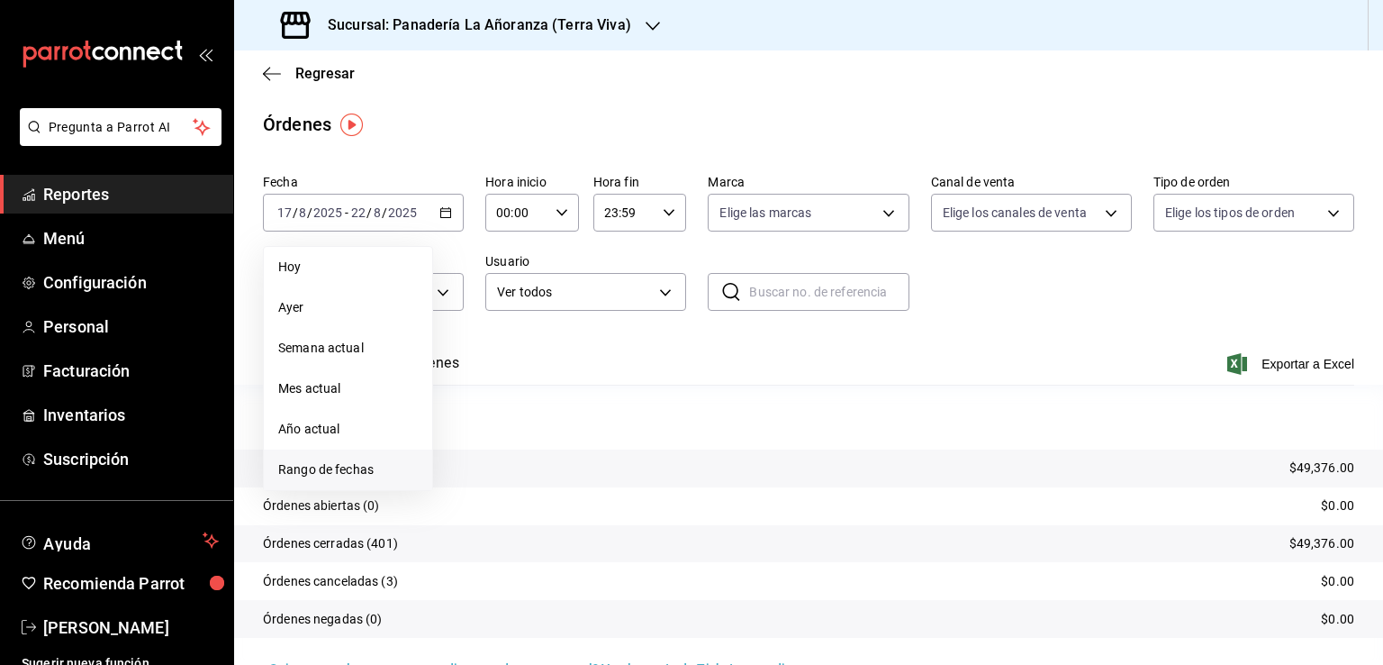
click at [341, 471] on span "Rango de fechas" at bounding box center [348, 469] width 140 height 19
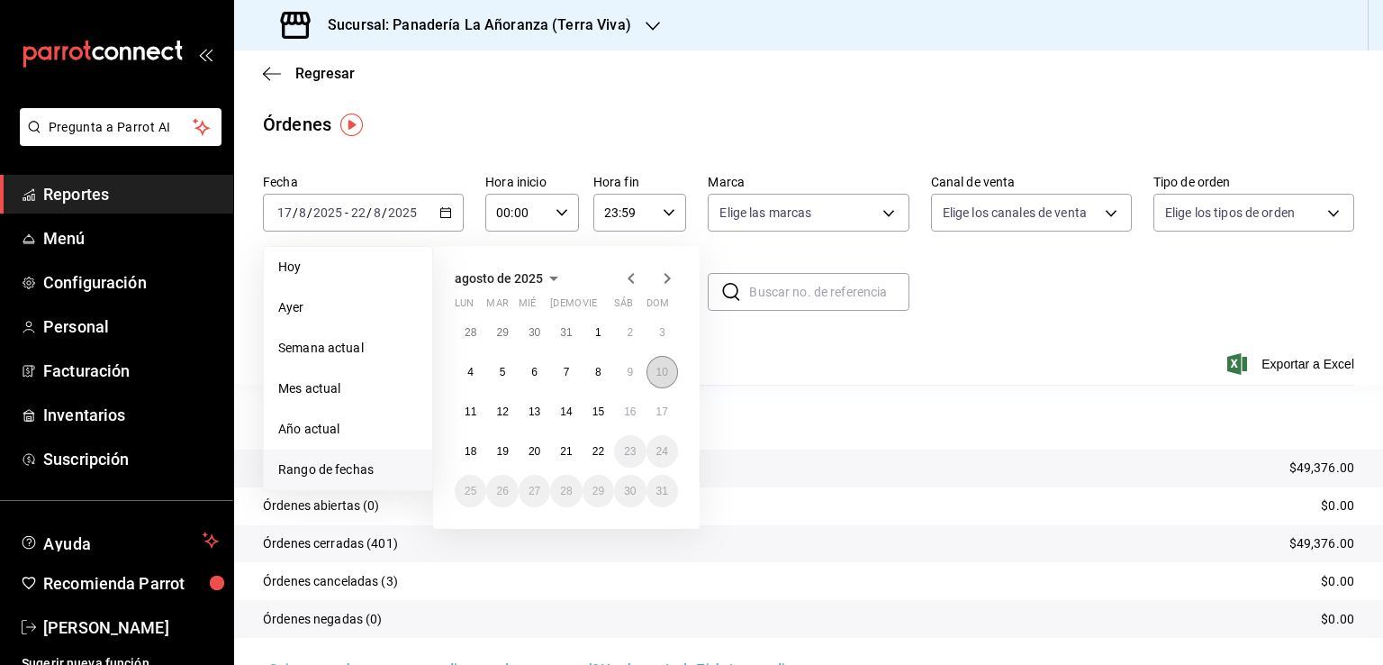
click at [666, 372] on abbr "10" at bounding box center [662, 372] width 12 height 13
click at [598, 417] on button "15" at bounding box center [599, 411] width 32 height 32
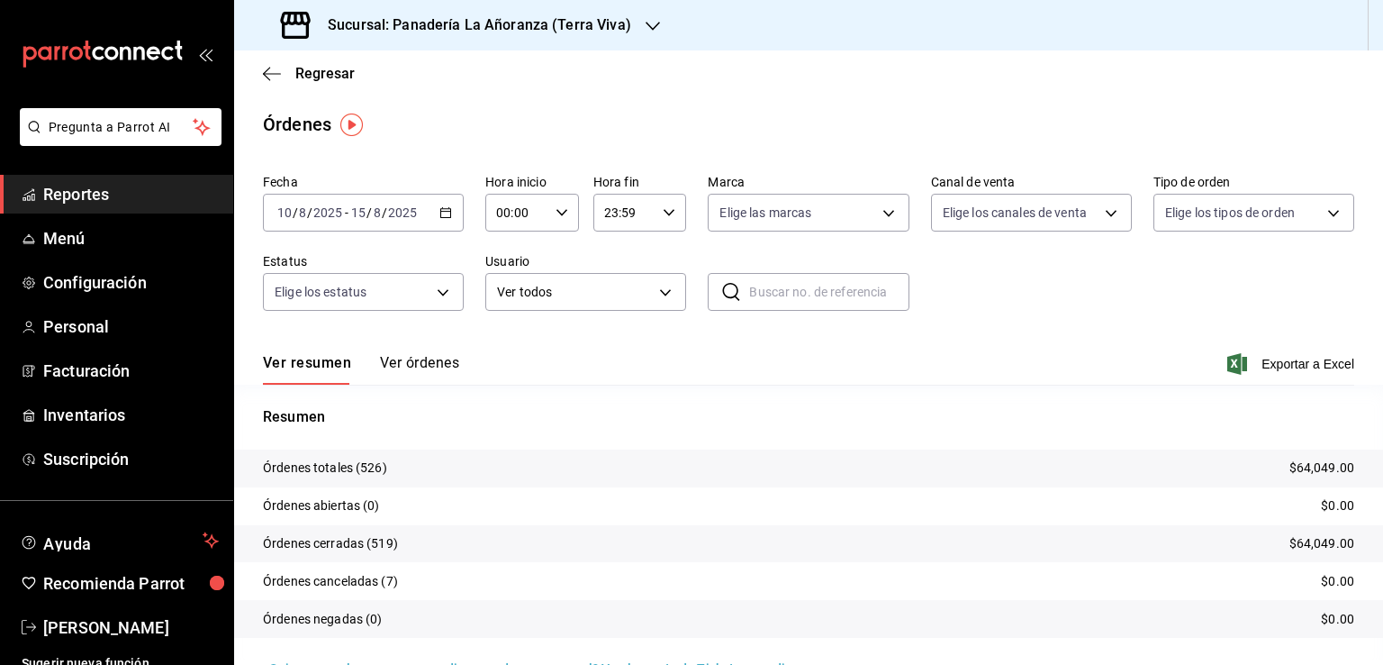
click at [650, 30] on icon "button" at bounding box center [653, 26] width 14 height 14
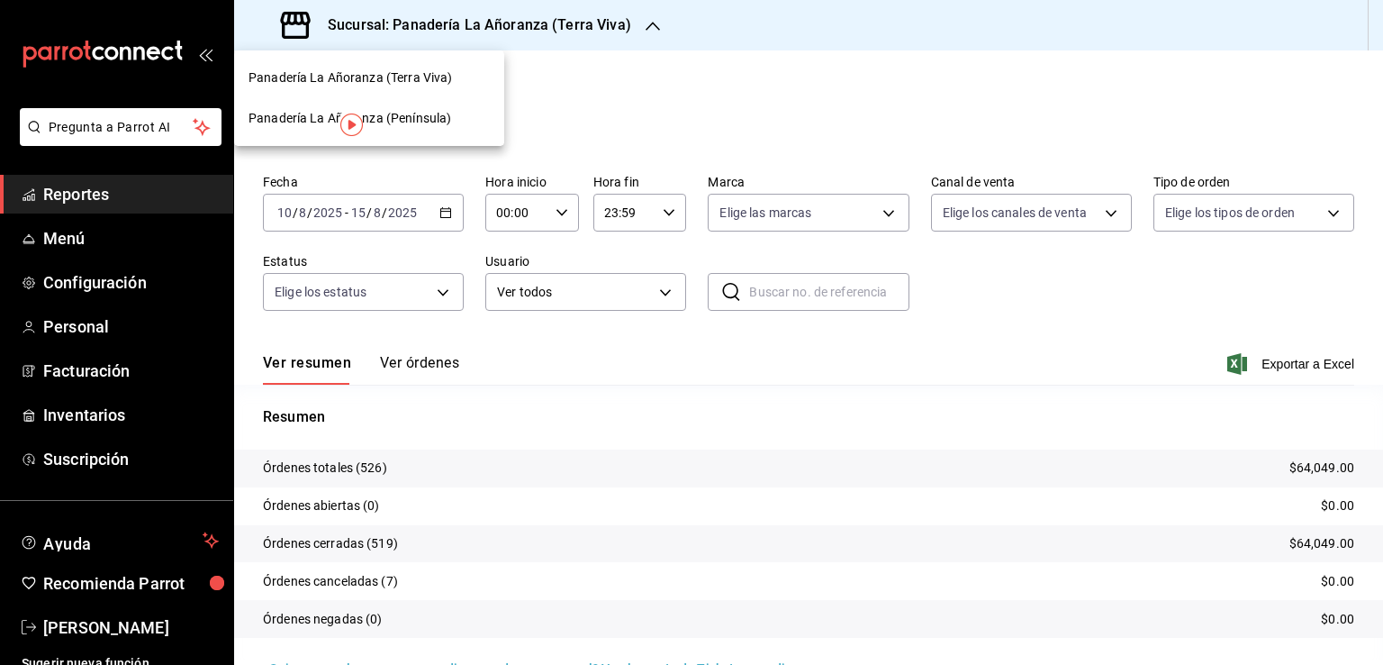
click at [427, 119] on span "Panadería La Añoranza (Península)" at bounding box center [350, 118] width 203 height 19
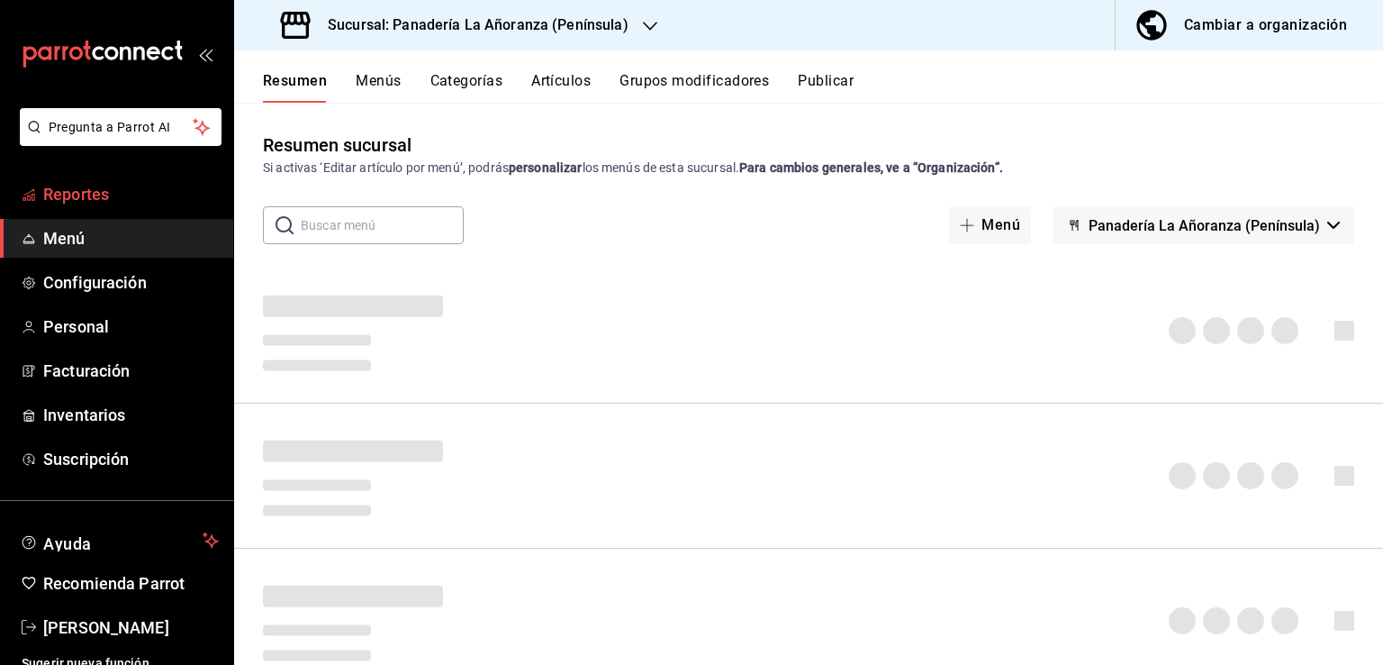
click at [65, 201] on span "Reportes" at bounding box center [131, 194] width 176 height 24
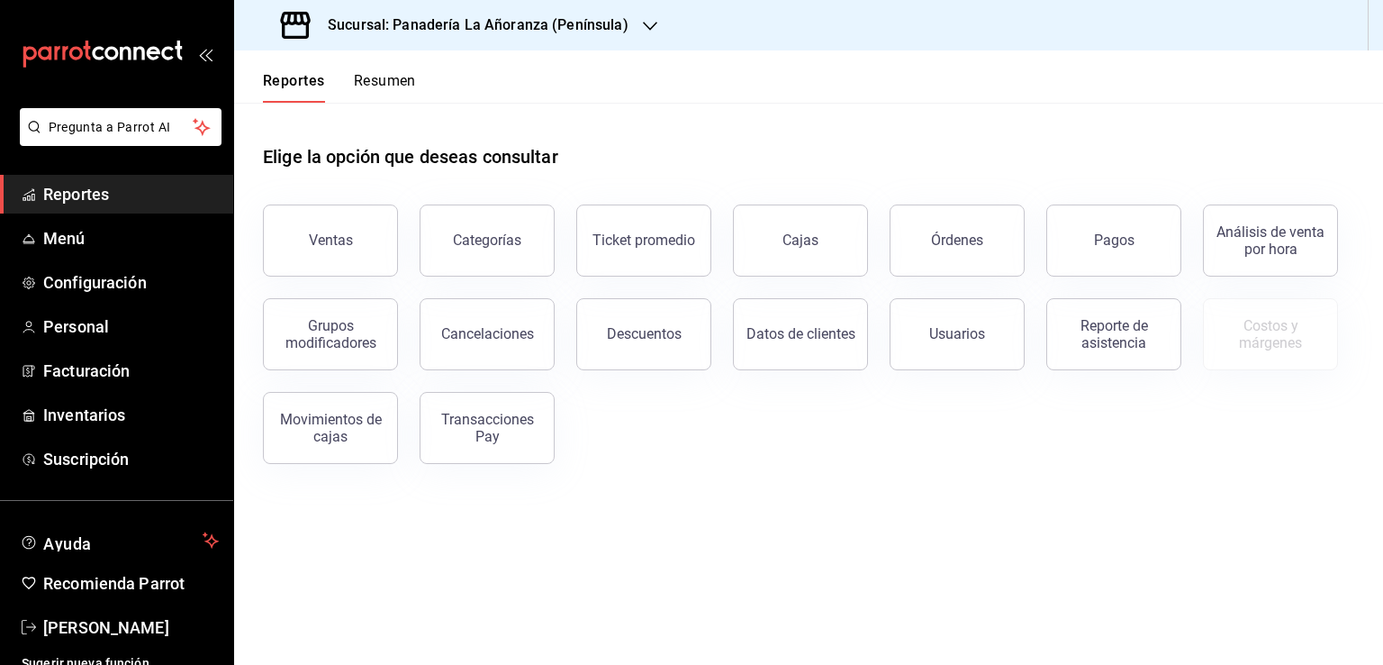
click at [949, 241] on div "Órdenes" at bounding box center [957, 239] width 52 height 17
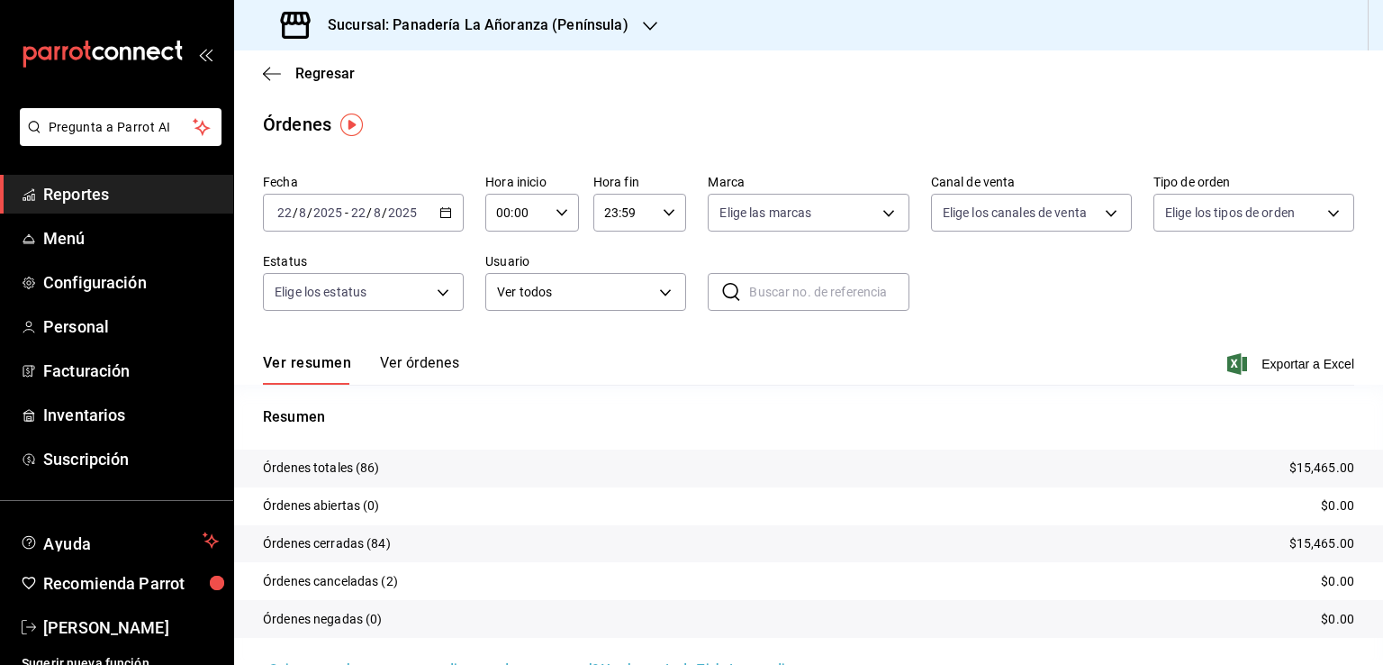
click at [648, 29] on icon "button" at bounding box center [650, 26] width 14 height 14
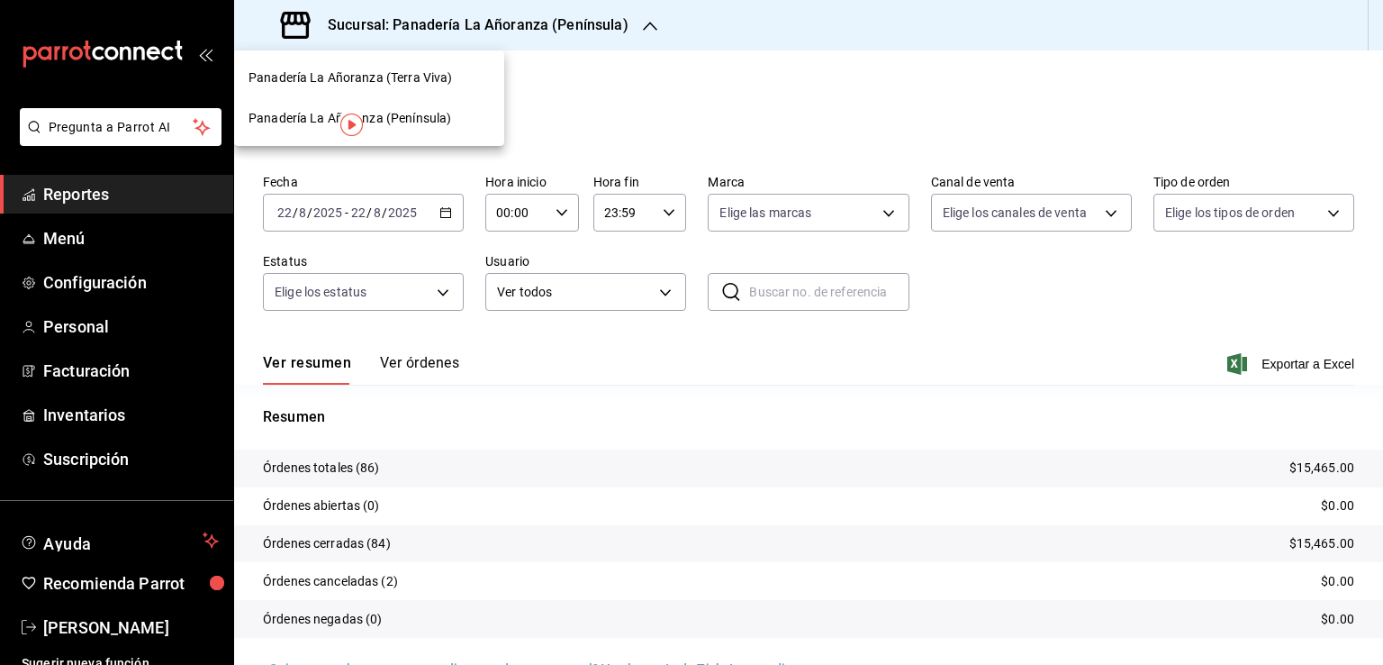
click at [450, 80] on div "Panadería La Añoranza (Terra Viva)" at bounding box center [369, 77] width 241 height 19
